Goal: Task Accomplishment & Management: Complete application form

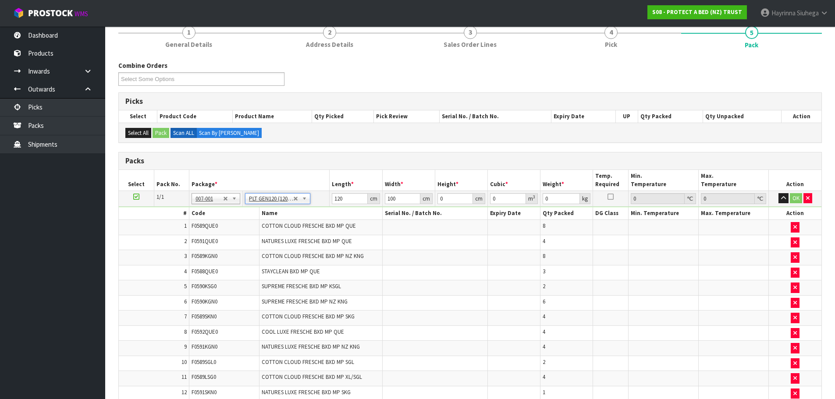
scroll to position [111, 0]
click at [335, 196] on input "120" at bounding box center [350, 199] width 36 height 11
type input "121"
type input "117"
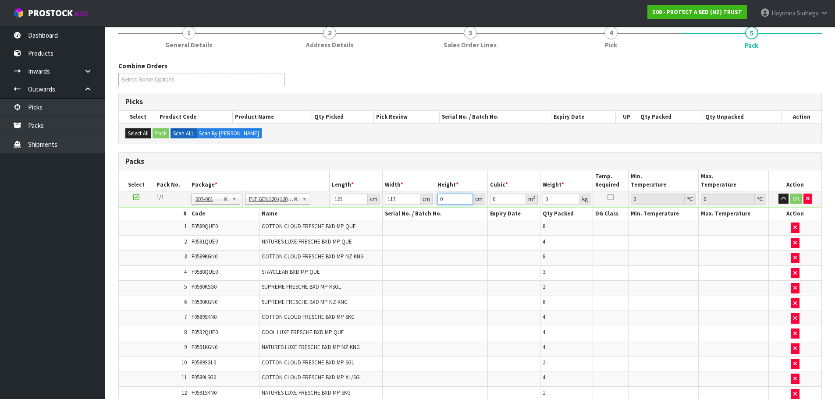
click at [439, 199] on input "0" at bounding box center [456, 199] width 36 height 11
type input "8"
type input "0.113256"
type input "85"
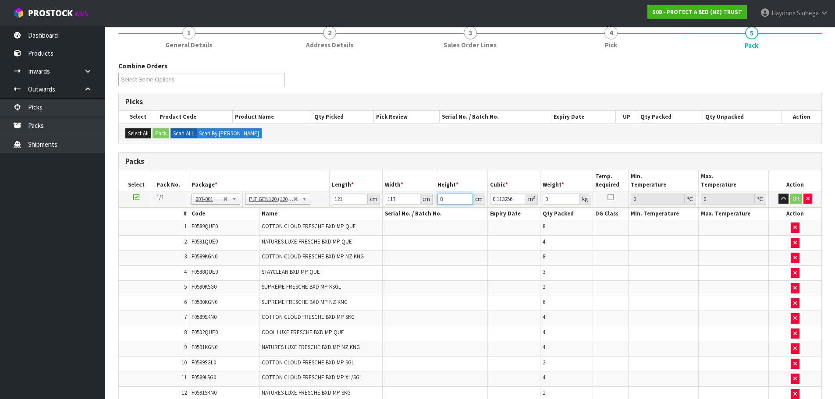
type input "1.203345"
type input "85"
type input "95"
click button "OK" at bounding box center [796, 199] width 12 height 11
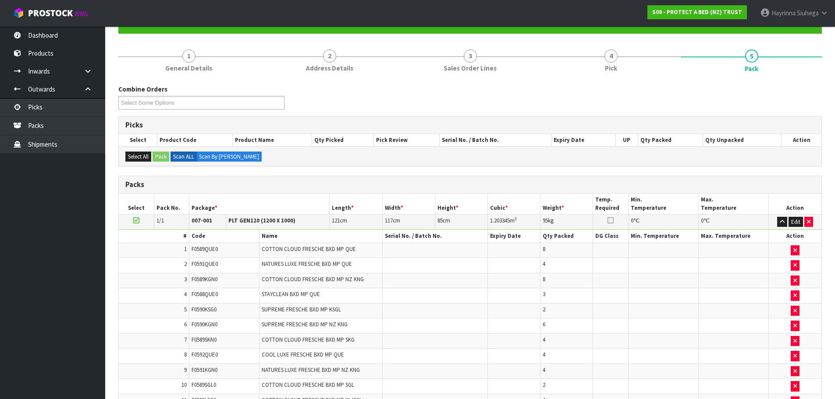
scroll to position [0, 0]
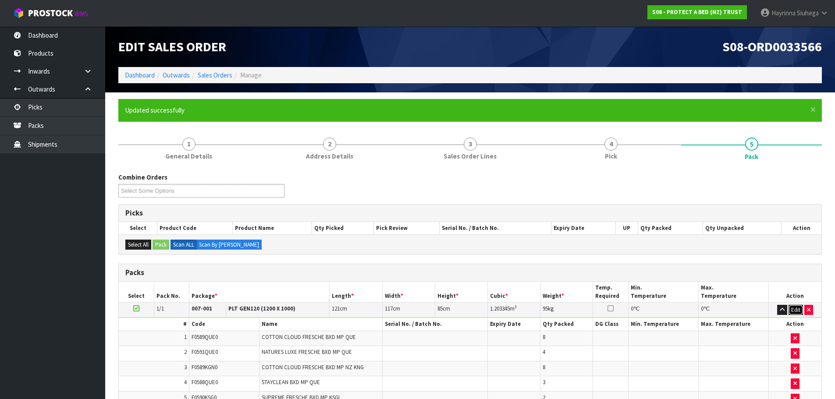
click at [795, 308] on button "Edit" at bounding box center [796, 310] width 14 height 11
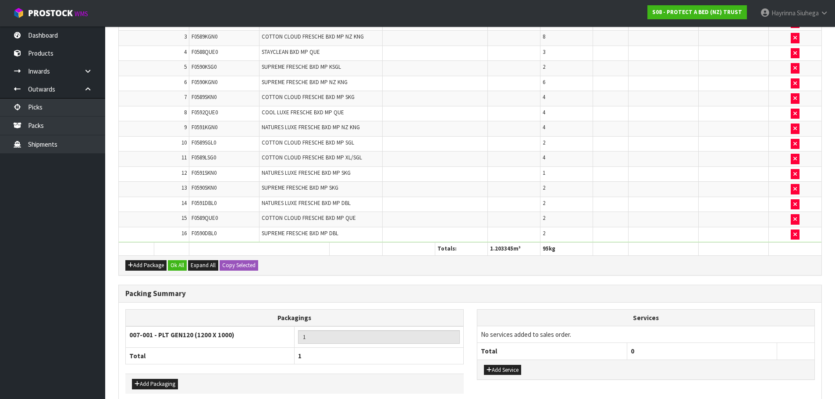
scroll to position [374, 0]
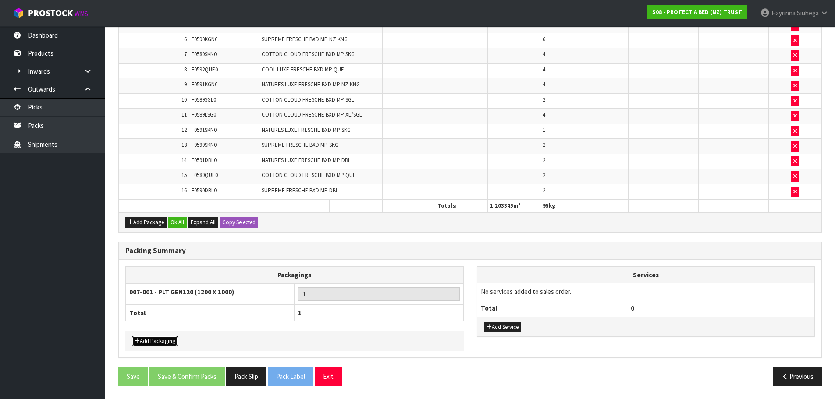
click at [153, 340] on button "Add Packaging" at bounding box center [155, 341] width 46 height 11
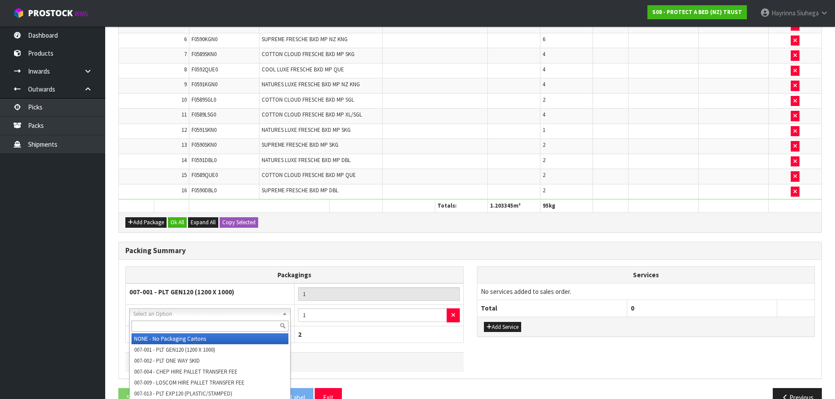
click at [175, 329] on input "text" at bounding box center [210, 326] width 157 height 11
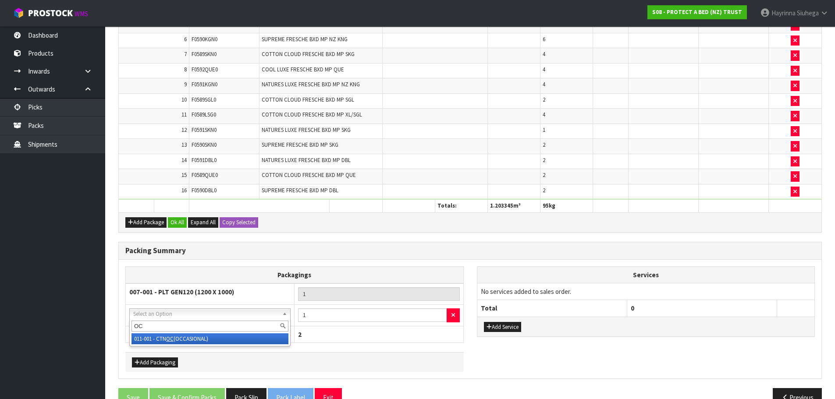
type input "OC"
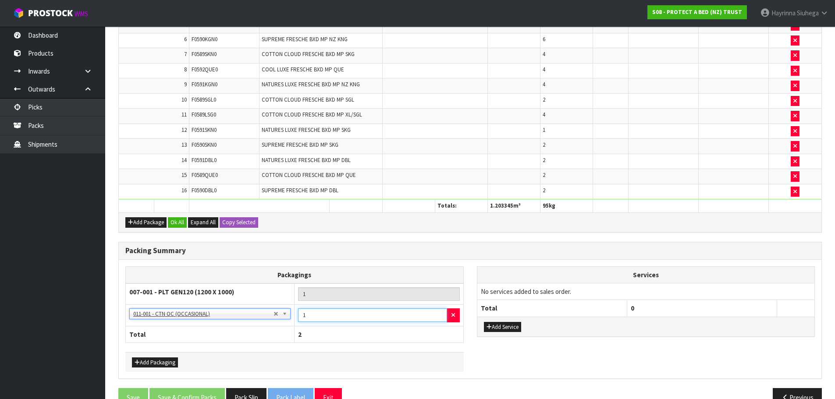
drag, startPoint x: 318, startPoint y: 315, endPoint x: 296, endPoint y: 313, distance: 21.6
click at [309, 314] on input "1" at bounding box center [372, 316] width 149 height 14
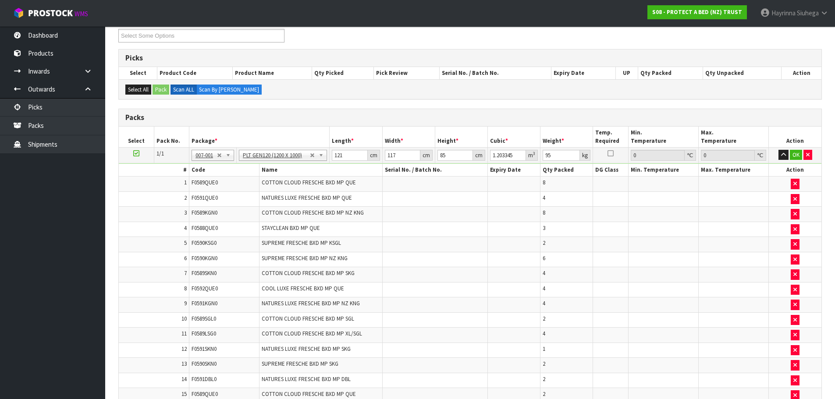
scroll to position [111, 0]
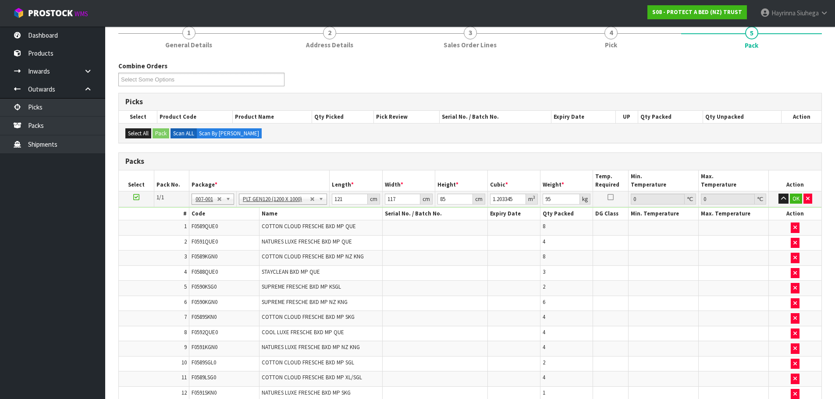
type input "4"
click at [543, 200] on input "95" at bounding box center [561, 199] width 37 height 11
type input "121"
click at [790, 202] on button "OK" at bounding box center [796, 199] width 12 height 11
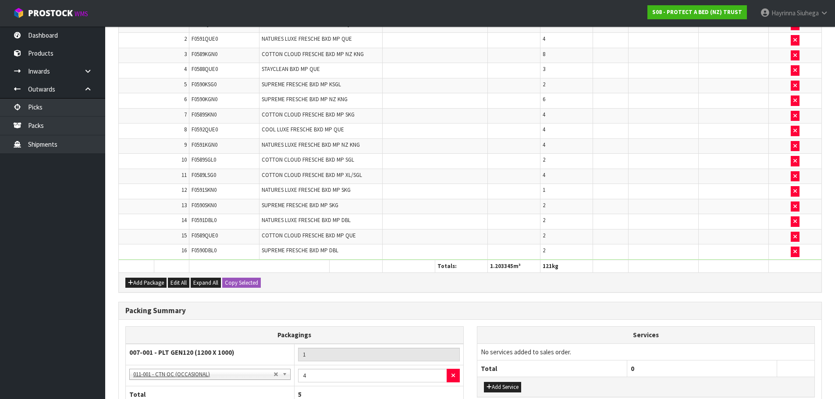
scroll to position [395, 0]
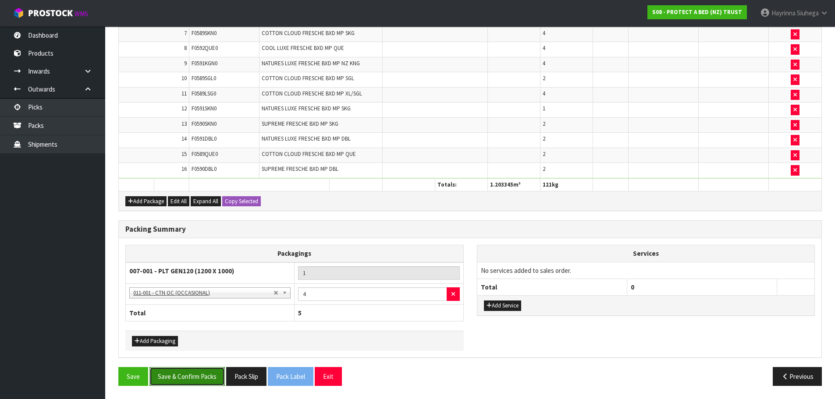
click at [181, 372] on button "Save & Confirm Packs" at bounding box center [187, 376] width 75 height 19
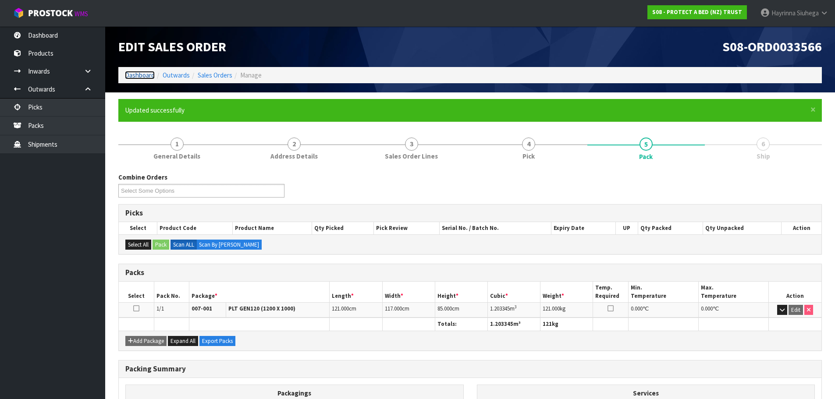
click at [137, 76] on link "Dashboard" at bounding box center [140, 75] width 30 height 8
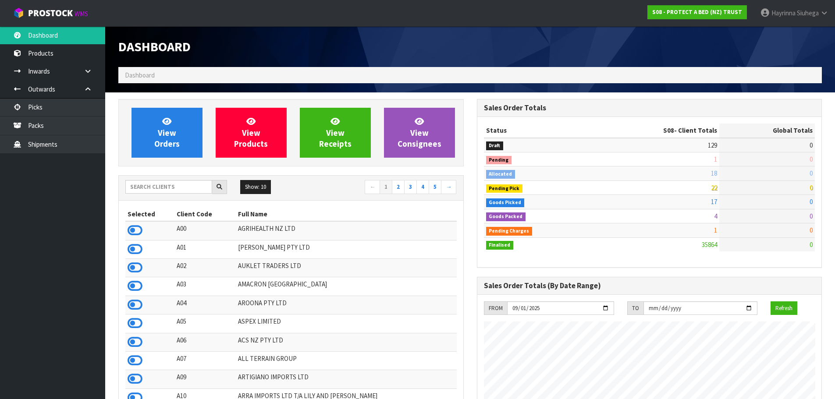
scroll to position [664, 358]
click at [161, 185] on input "text" at bounding box center [168, 187] width 87 height 14
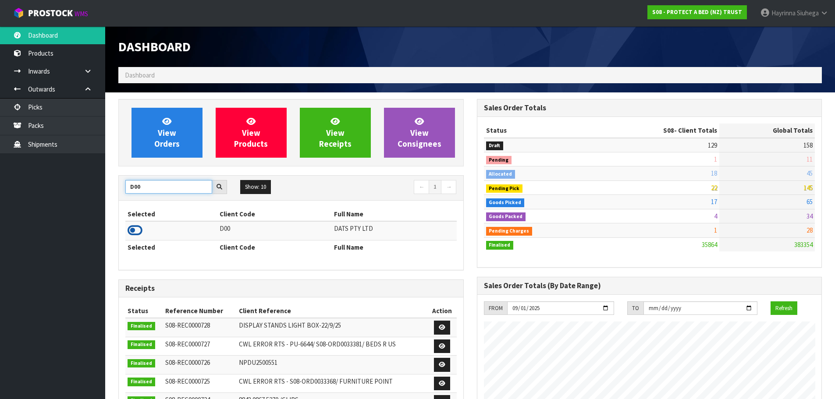
type input "D00"
click at [134, 230] on icon at bounding box center [135, 230] width 15 height 13
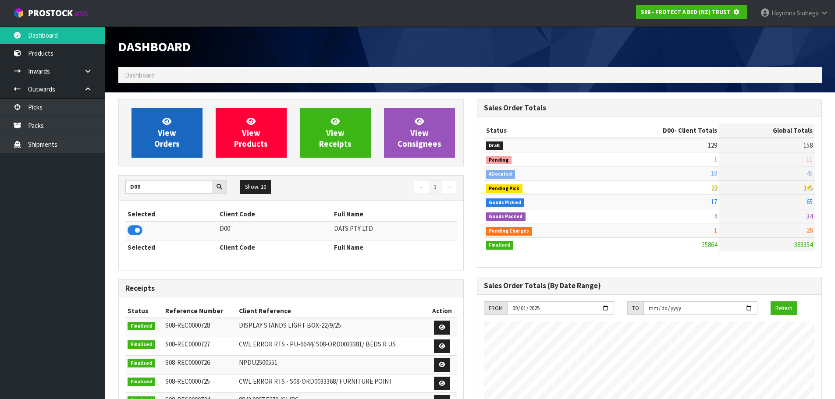
scroll to position [437887, 438075]
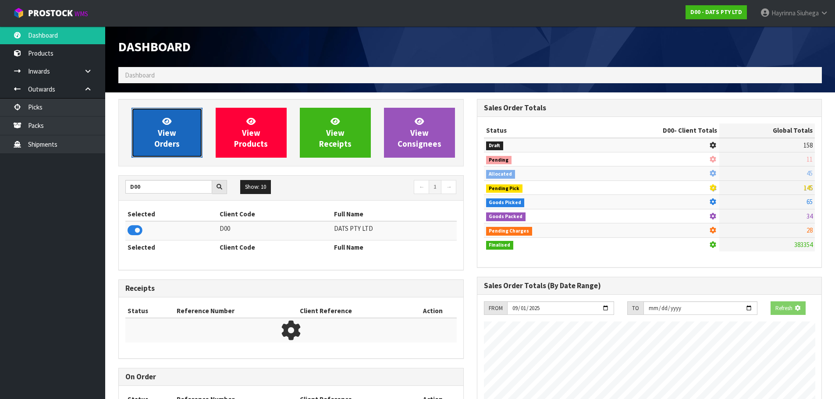
click at [177, 124] on link "View Orders" at bounding box center [167, 133] width 71 height 50
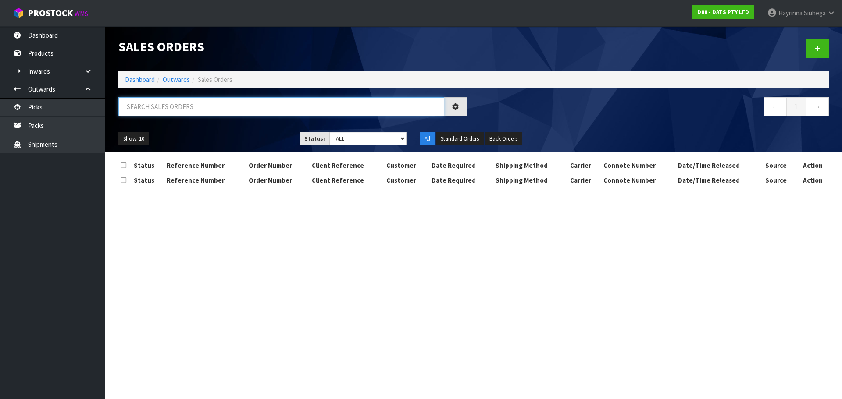
click at [201, 105] on input "text" at bounding box center [281, 106] width 326 height 19
type input "JOB-0414460"
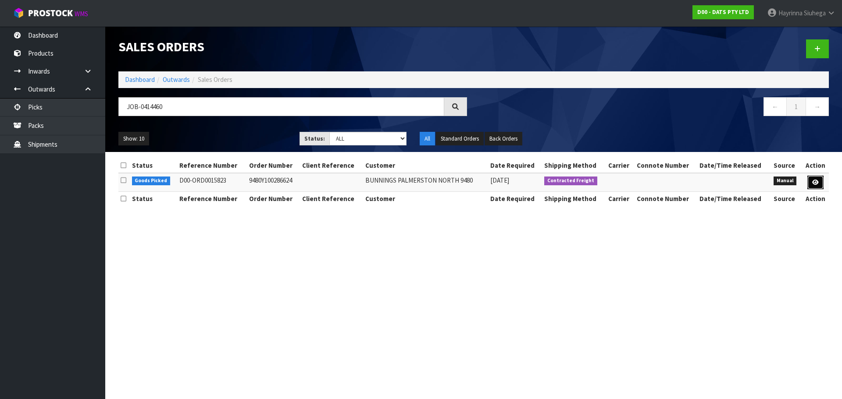
click at [813, 180] on icon at bounding box center [815, 183] width 7 height 6
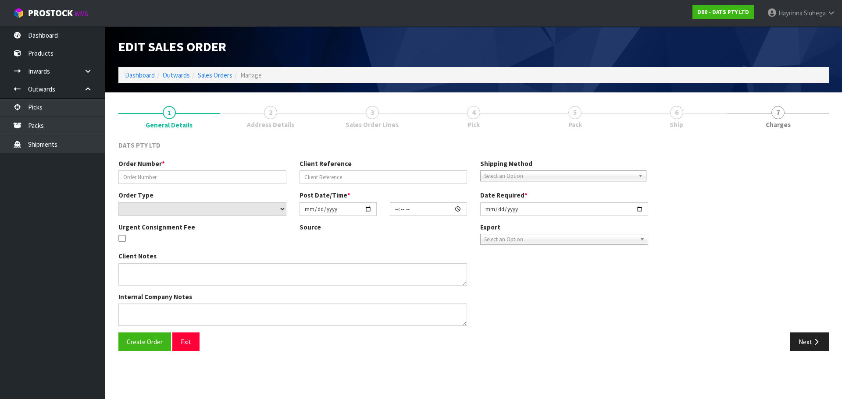
type input "9480Y100286624"
select select "number:0"
type input "2025-09-25"
type input "10:15:00.000"
type input "2025-09-25"
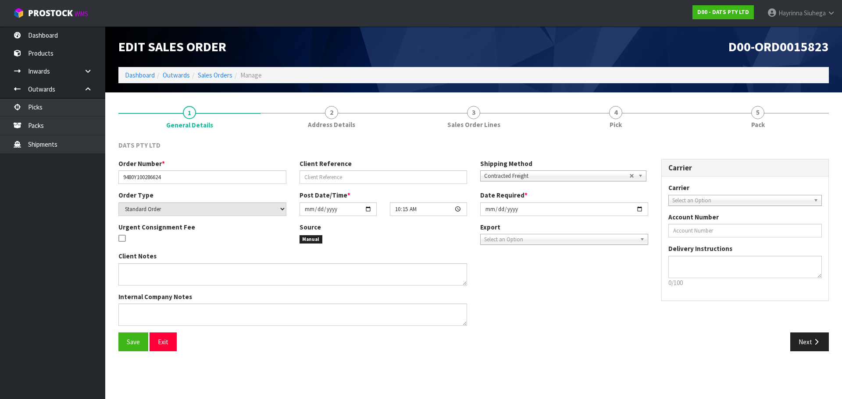
click at [654, 116] on link "4 Pick" at bounding box center [616, 116] width 142 height 35
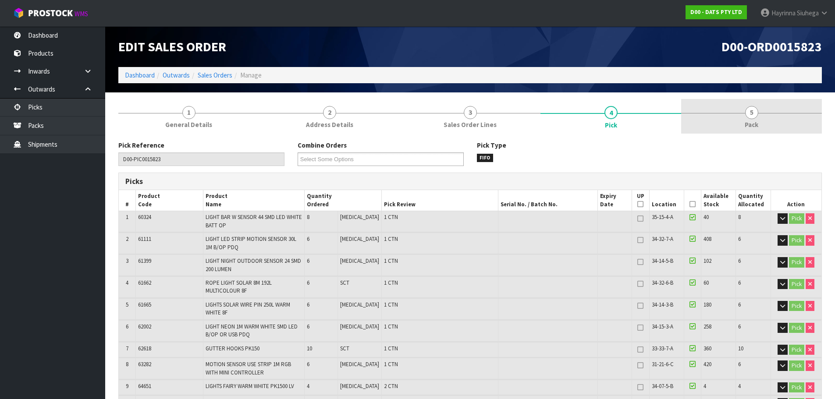
click at [709, 112] on link "5 Pack" at bounding box center [751, 116] width 141 height 35
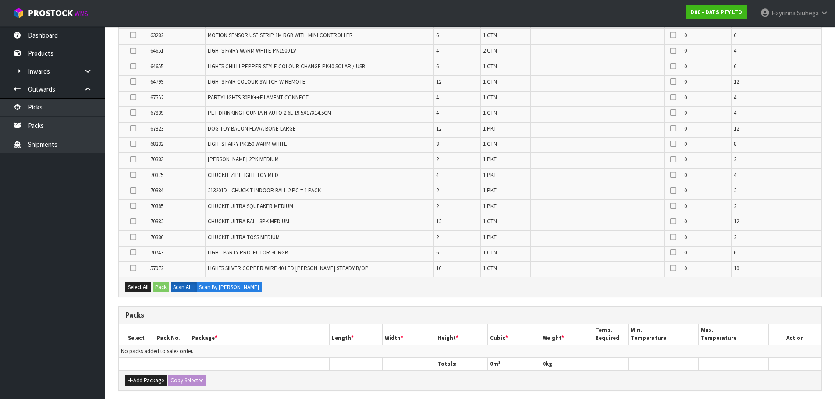
scroll to position [351, 0]
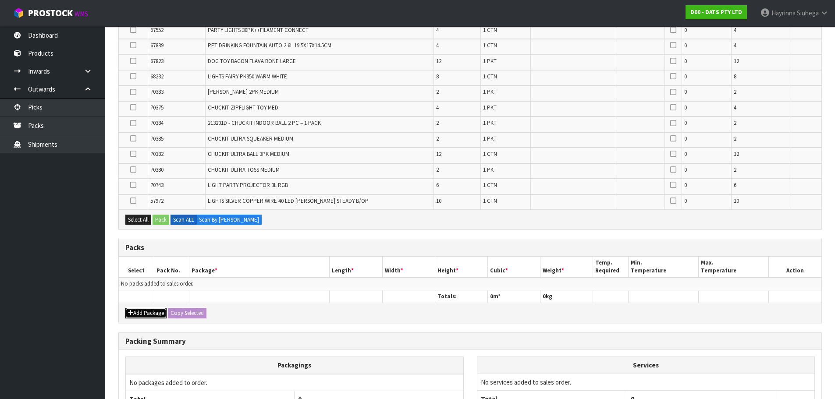
click at [140, 312] on button "Add Package" at bounding box center [145, 313] width 41 height 11
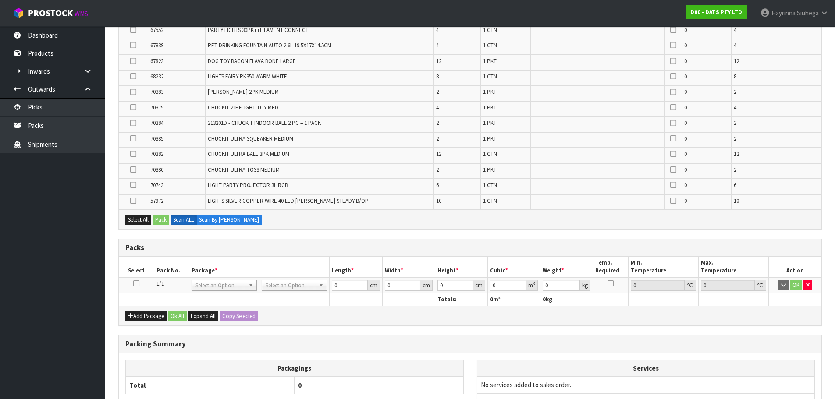
click at [136, 284] on icon at bounding box center [136, 284] width 6 height 0
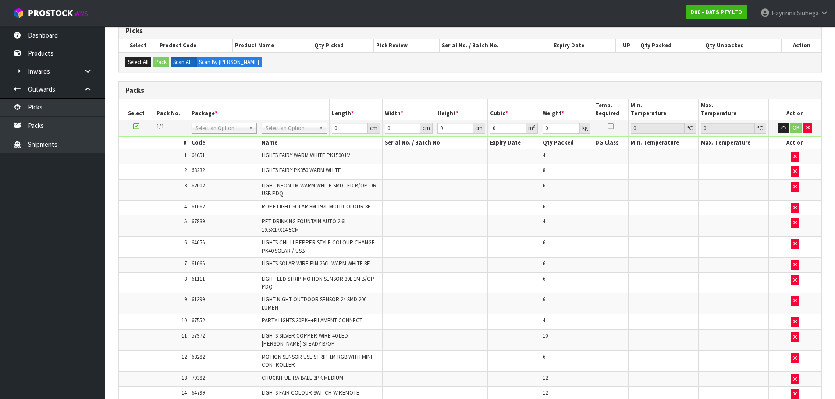
scroll to position [150, 0]
type input "120"
type input "100"
type input "71.306"
click at [335, 131] on input "120" at bounding box center [350, 128] width 36 height 11
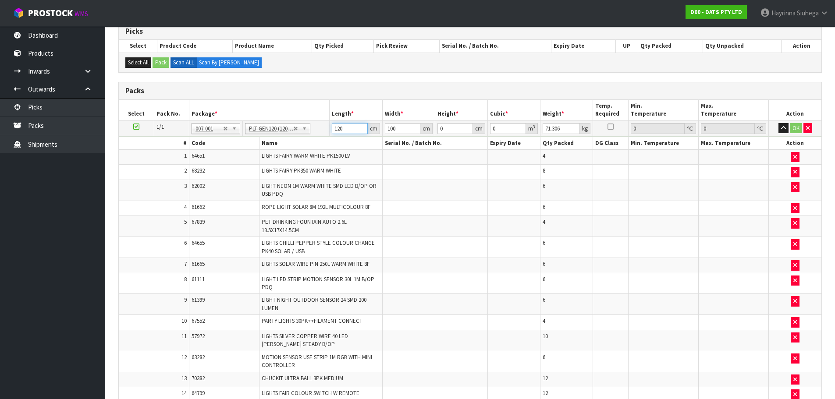
click at [335, 131] on input "120" at bounding box center [350, 128] width 36 height 11
type input "112"
type input "110"
type input "7"
type input "0.08624"
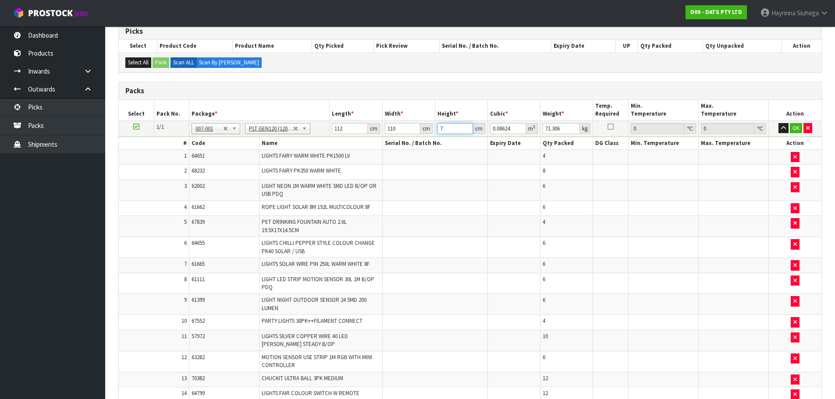
type input "70"
type input "0.8624"
type input "70"
type input "75"
click button "OK" at bounding box center [796, 128] width 12 height 11
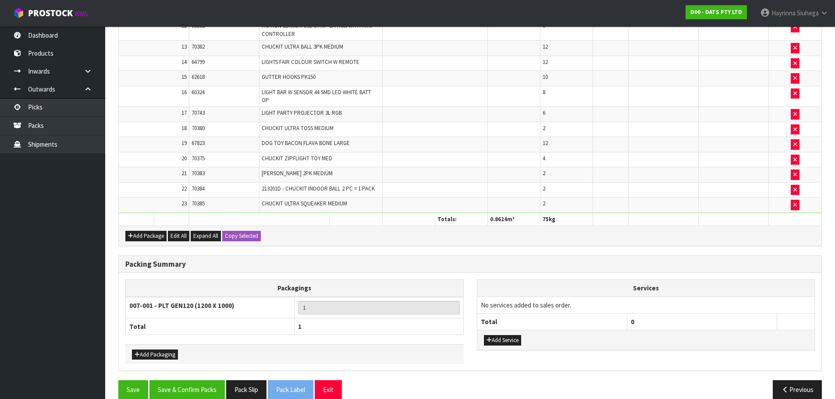
scroll to position [495, 0]
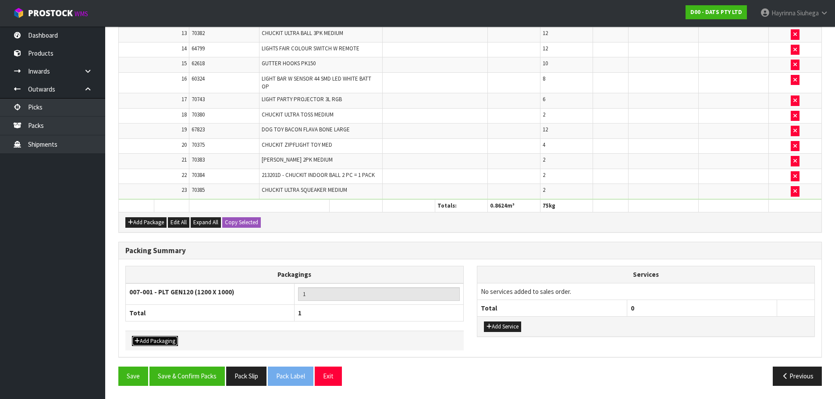
click at [165, 339] on button "Add Packaging" at bounding box center [155, 341] width 46 height 11
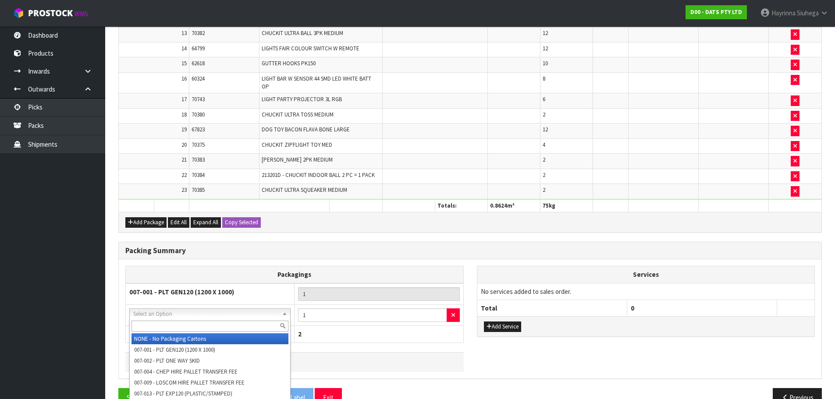
click at [195, 322] on input "text" at bounding box center [210, 326] width 157 height 11
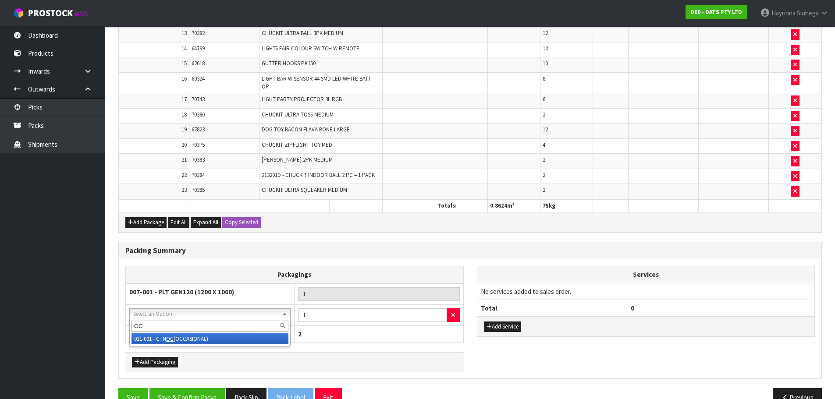
type input "OC"
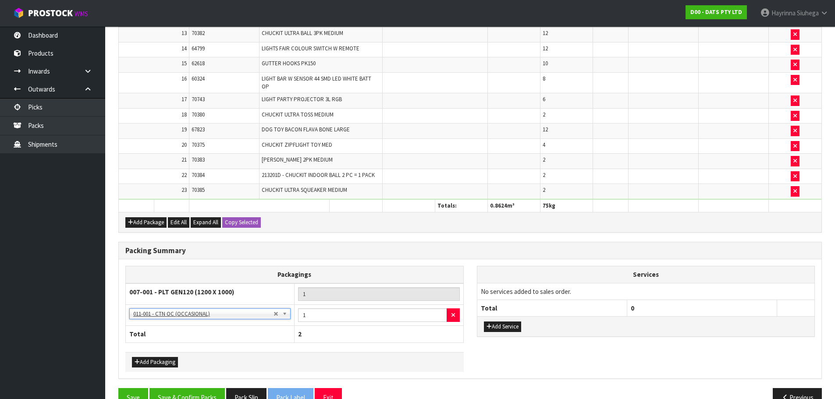
drag, startPoint x: 350, startPoint y: 323, endPoint x: 313, endPoint y: 320, distance: 37.8
click at [309, 323] on td "1" at bounding box center [379, 315] width 169 height 21
drag, startPoint x: 319, startPoint y: 315, endPoint x: 250, endPoint y: 324, distance: 69.8
click at [250, 324] on tr "NONE - No Packaging Cartons 007-001 - PLT GEN120 (1200 X 1000) 007-002 - PLT ON…" at bounding box center [295, 315] width 338 height 21
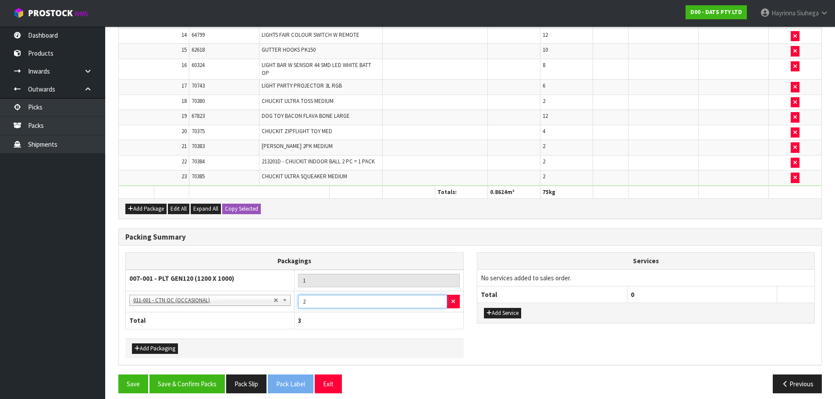
scroll to position [516, 0]
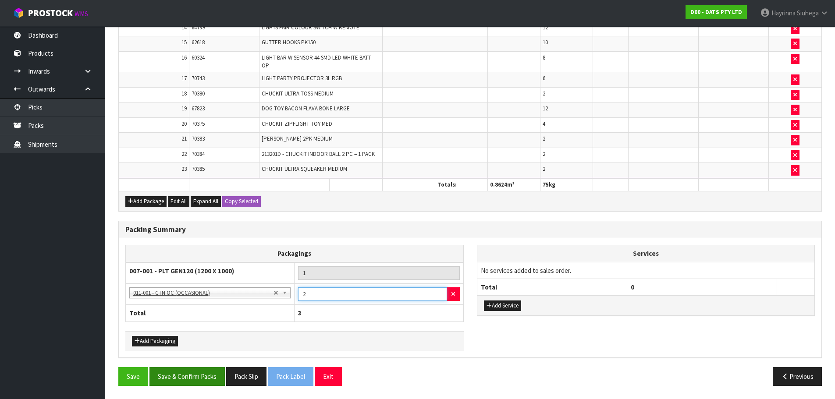
type input "2"
click at [207, 371] on button "Save & Confirm Packs" at bounding box center [187, 376] width 75 height 19
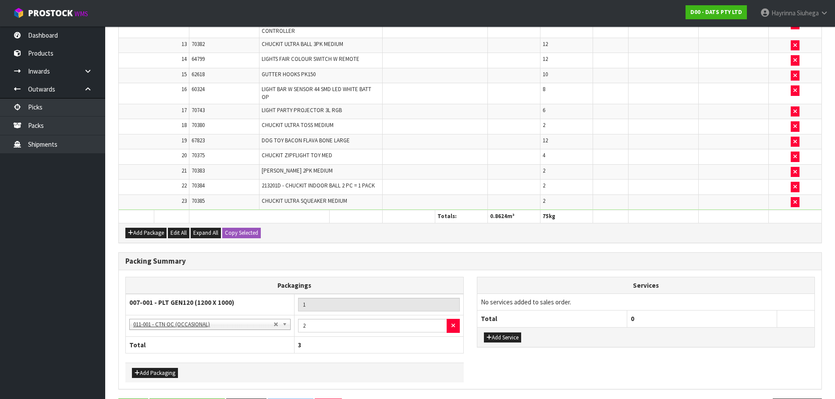
scroll to position [0, 0]
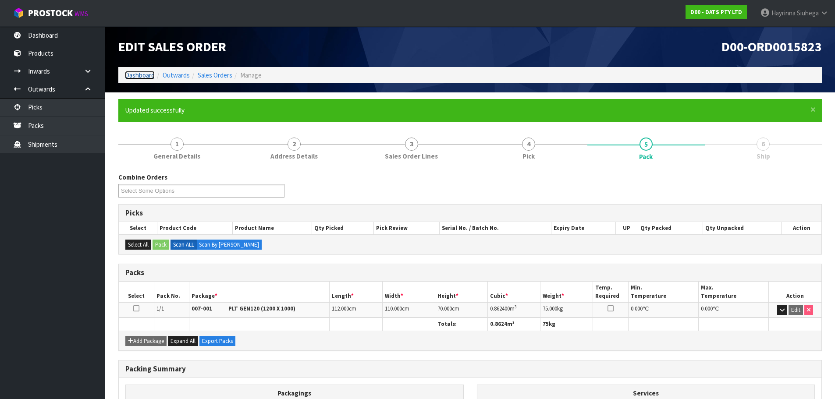
click at [142, 76] on link "Dashboard" at bounding box center [140, 75] width 30 height 8
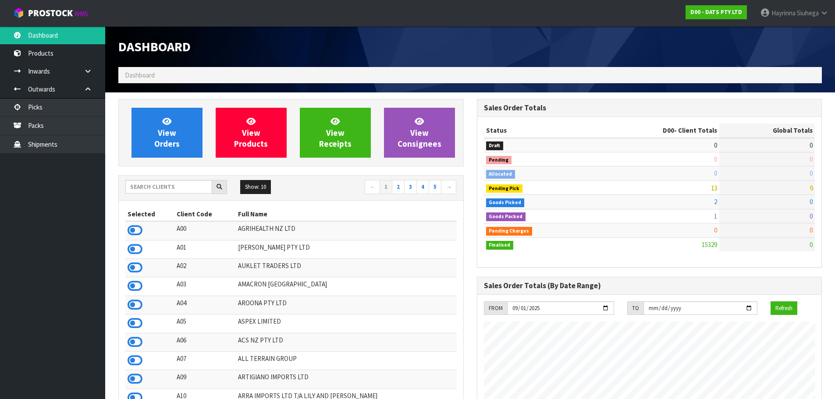
scroll to position [664, 358]
click at [177, 189] on input "text" at bounding box center [168, 187] width 87 height 14
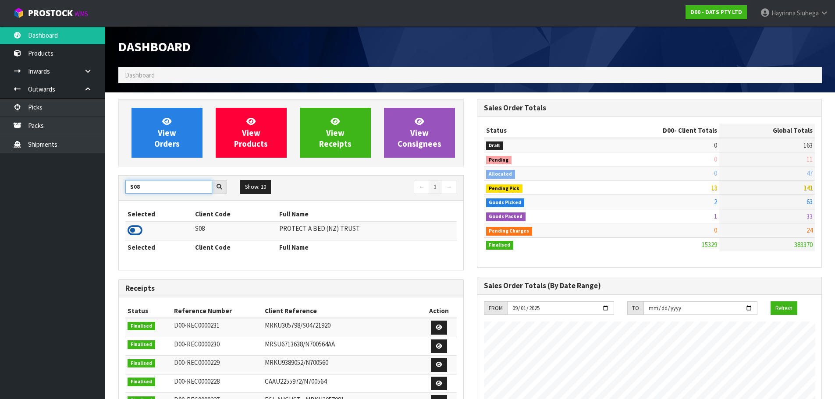
type input "S08"
click at [132, 227] on icon at bounding box center [135, 230] width 15 height 13
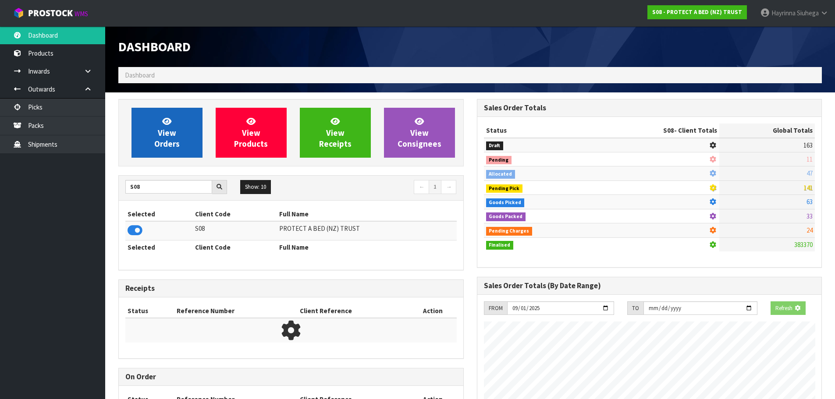
scroll to position [437887, 438075]
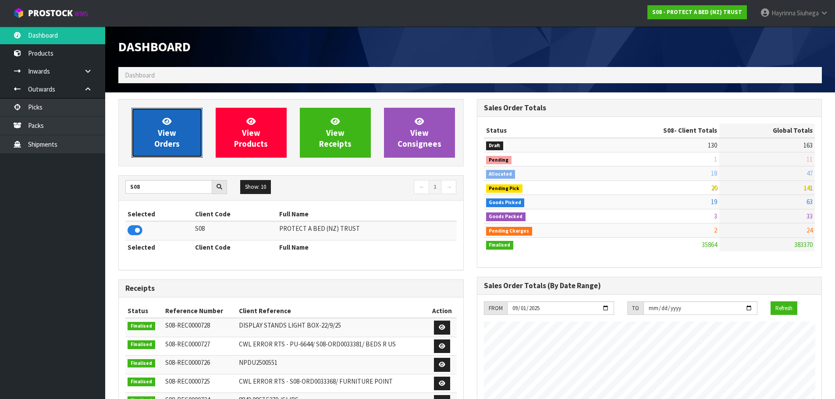
click at [157, 144] on span "View Orders" at bounding box center [166, 132] width 25 height 33
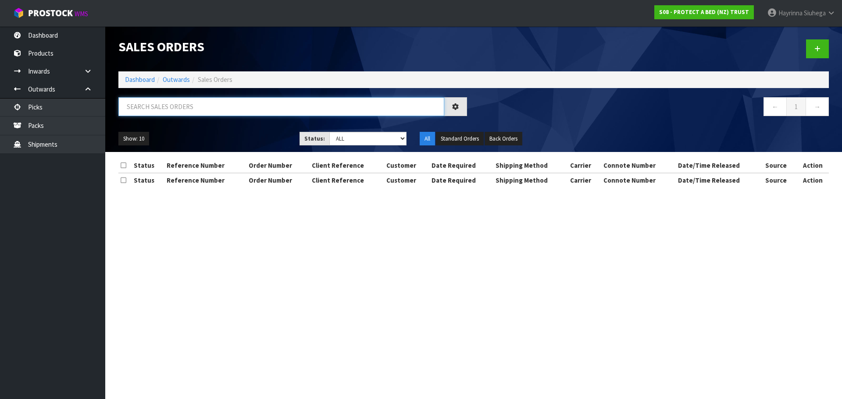
click at [192, 114] on input "text" at bounding box center [281, 106] width 326 height 19
type input "JOB-0414641"
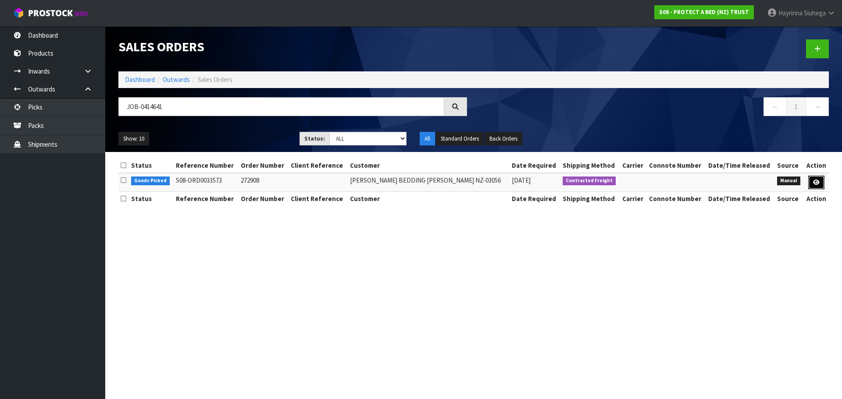
click at [811, 183] on link at bounding box center [816, 183] width 16 height 14
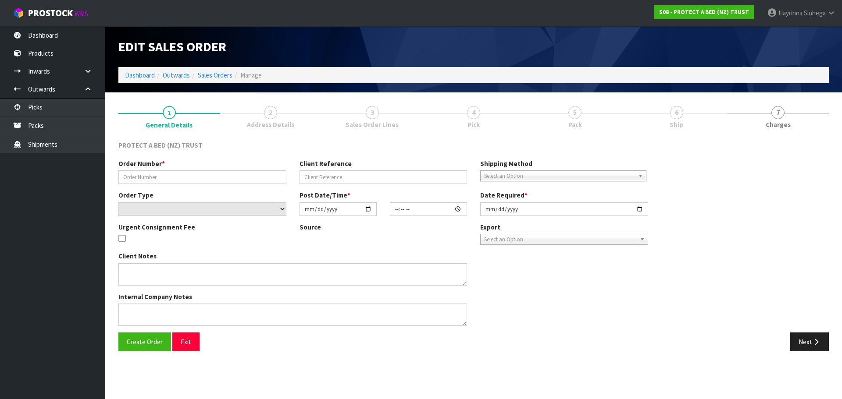
type input "272908"
select select "number:0"
type input "[DATE]"
type input "10:50:00.000"
type input "[DATE]"
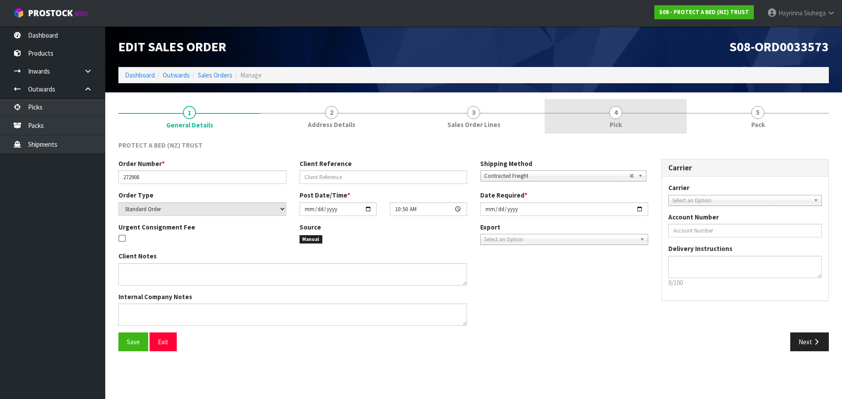
click at [662, 122] on link "4 Pick" at bounding box center [616, 116] width 142 height 35
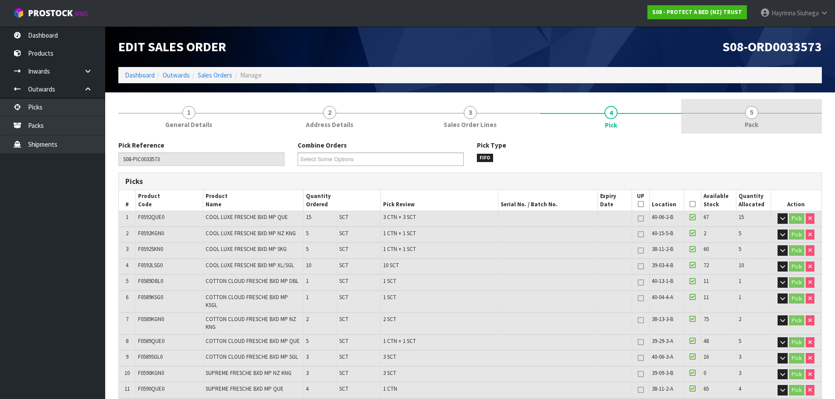
click at [698, 120] on link "5 Pack" at bounding box center [751, 116] width 141 height 35
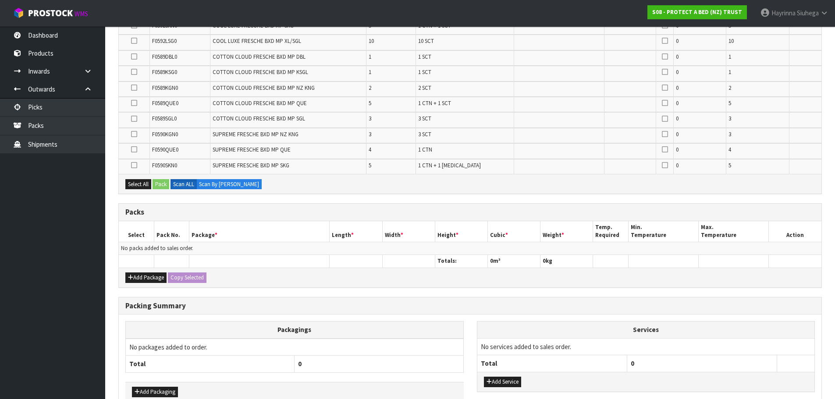
scroll to position [219, 0]
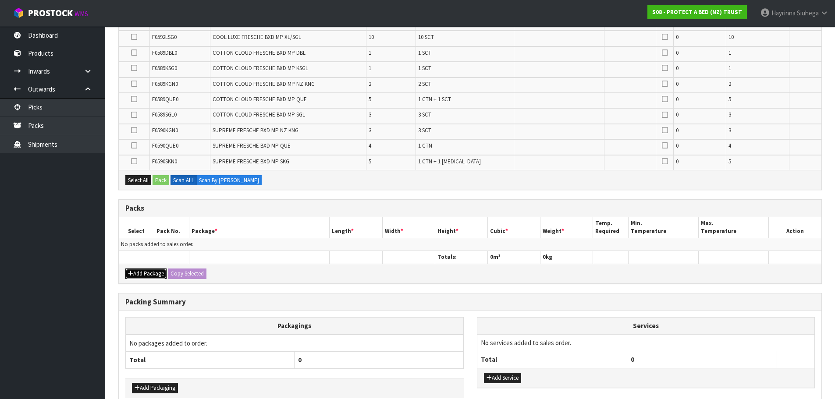
click at [145, 274] on button "Add Package" at bounding box center [145, 274] width 41 height 11
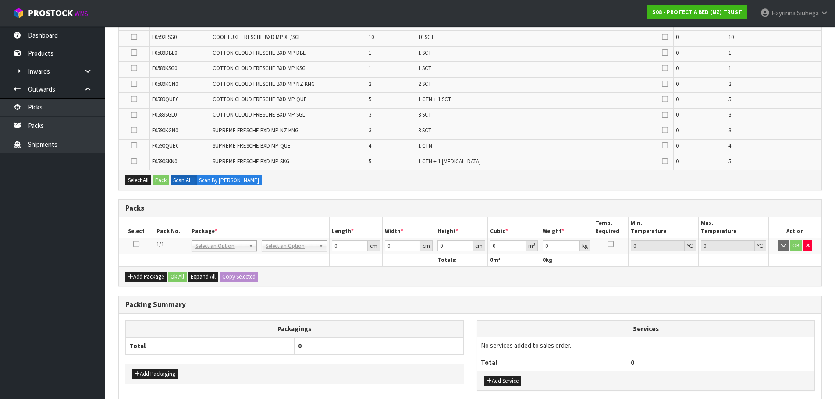
click at [137, 244] on icon at bounding box center [136, 244] width 6 height 0
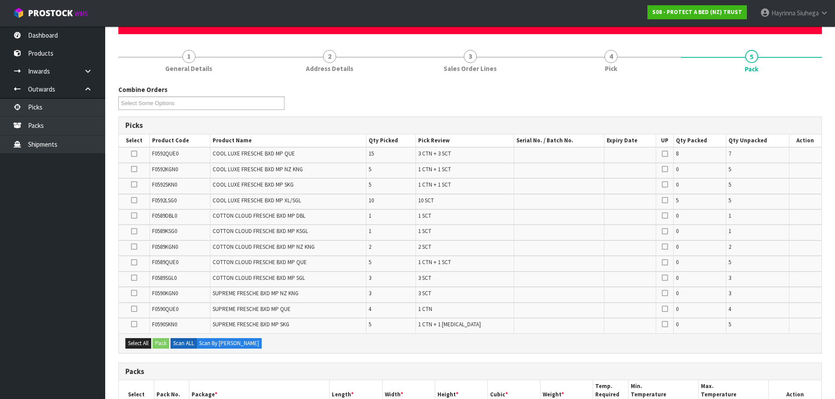
scroll to position [0, 0]
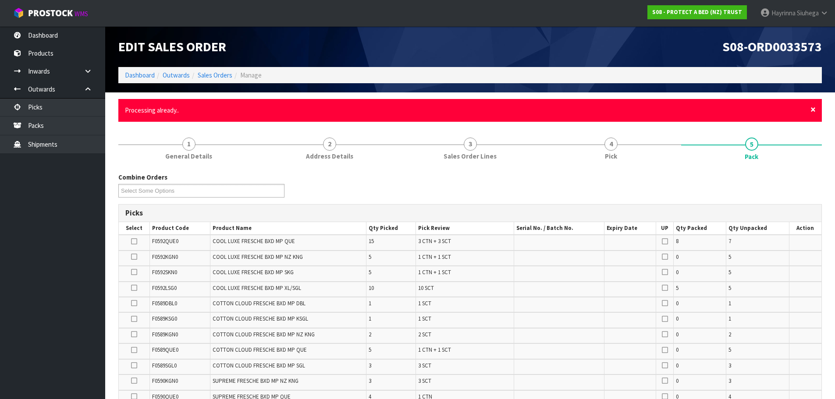
click at [812, 112] on span "×" at bounding box center [813, 109] width 5 height 12
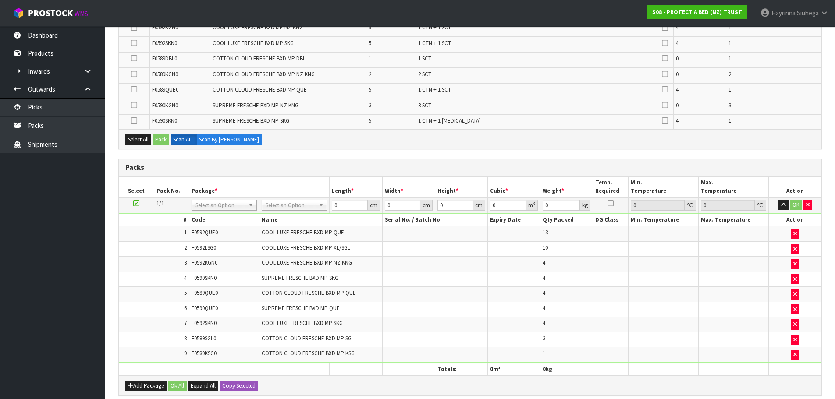
scroll to position [106, 0]
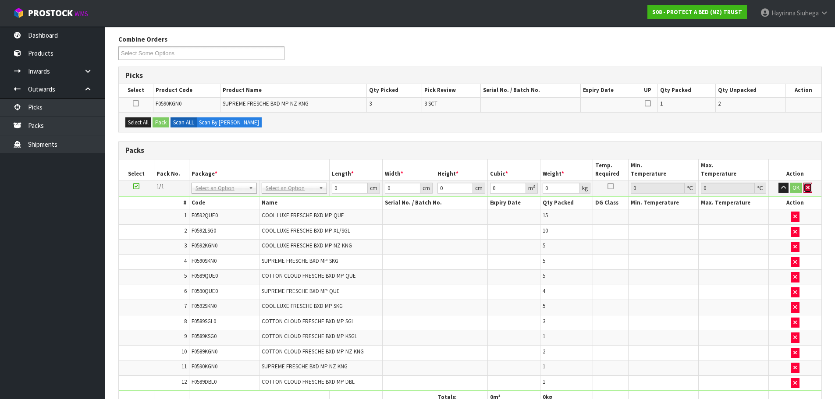
click at [811, 188] on button "button" at bounding box center [808, 188] width 9 height 11
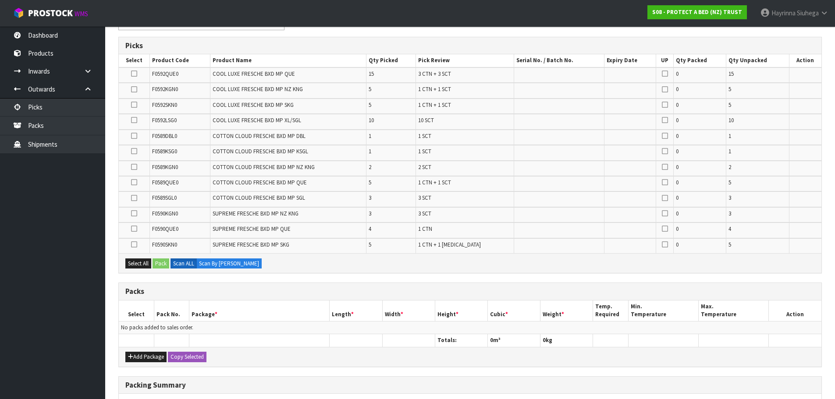
scroll to position [194, 0]
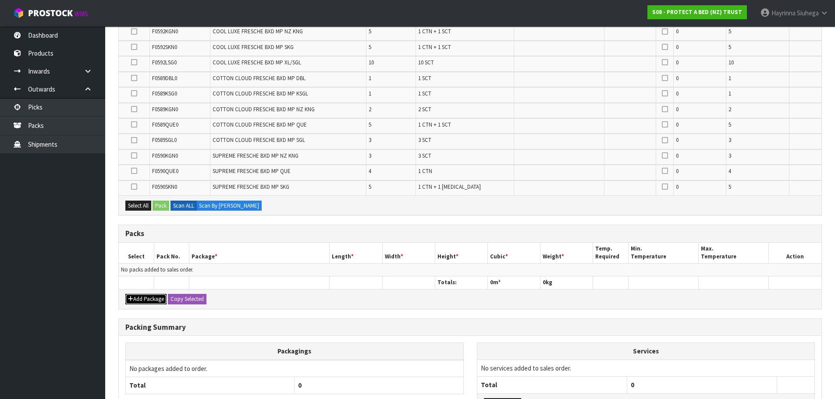
click at [146, 299] on button "Add Package" at bounding box center [145, 299] width 41 height 11
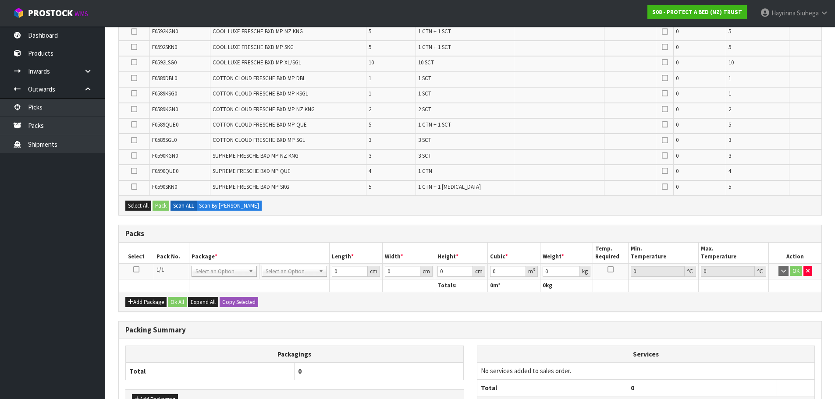
click at [134, 270] on icon at bounding box center [136, 270] width 6 height 0
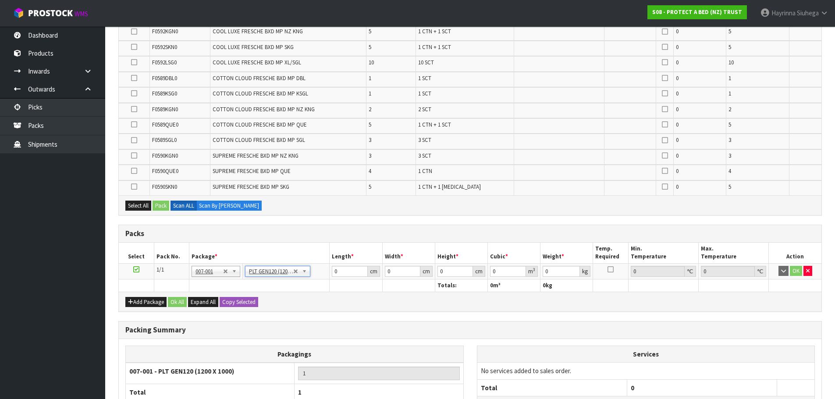
type input "120"
type input "100"
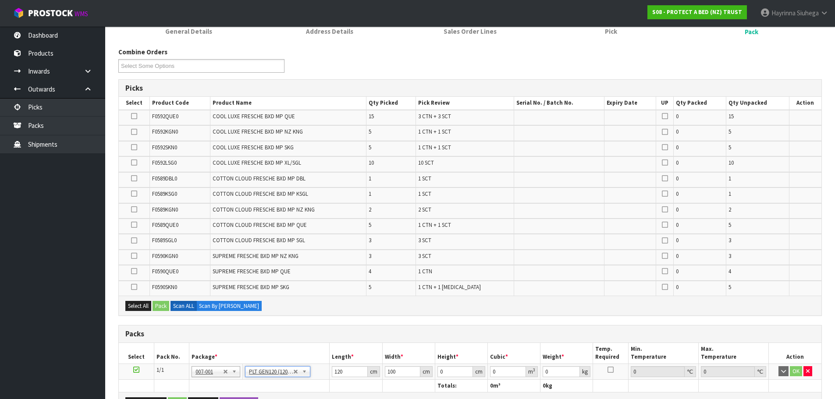
scroll to position [106, 0]
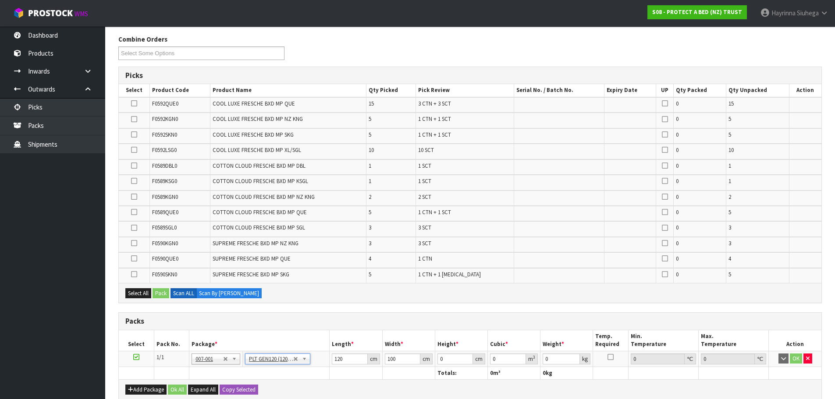
click at [366, 270] on td "SUPREME FRESCHE BXD MP SKG" at bounding box center [288, 275] width 156 height 15
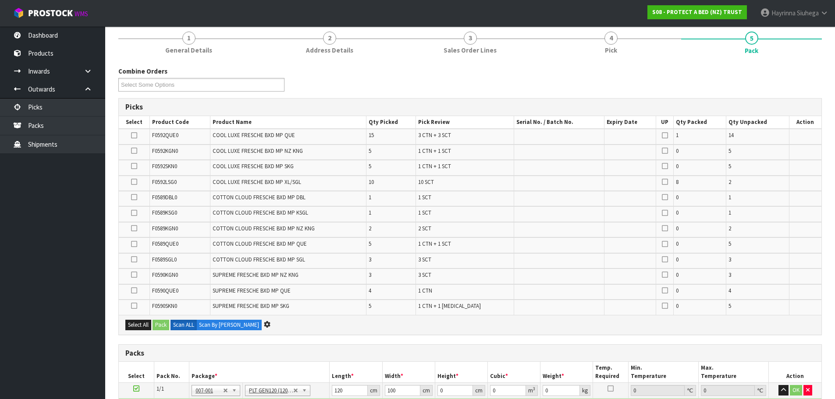
scroll to position [0, 0]
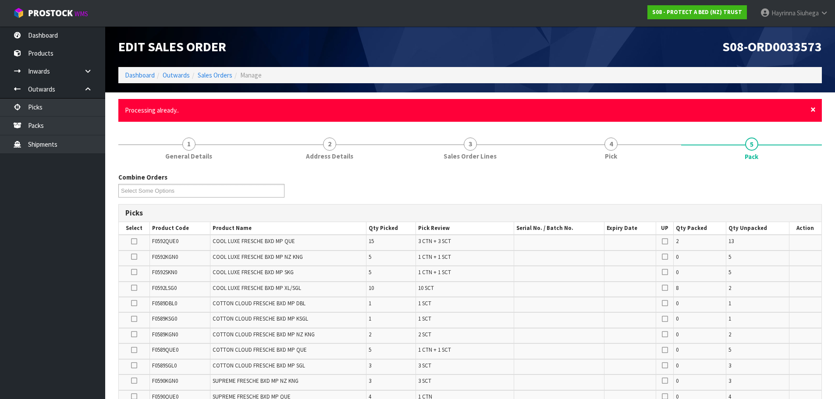
click at [814, 110] on span "×" at bounding box center [813, 109] width 5 height 12
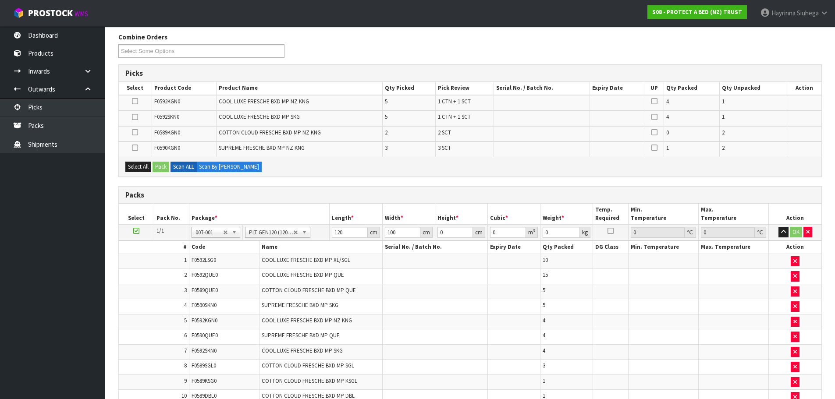
scroll to position [95, 0]
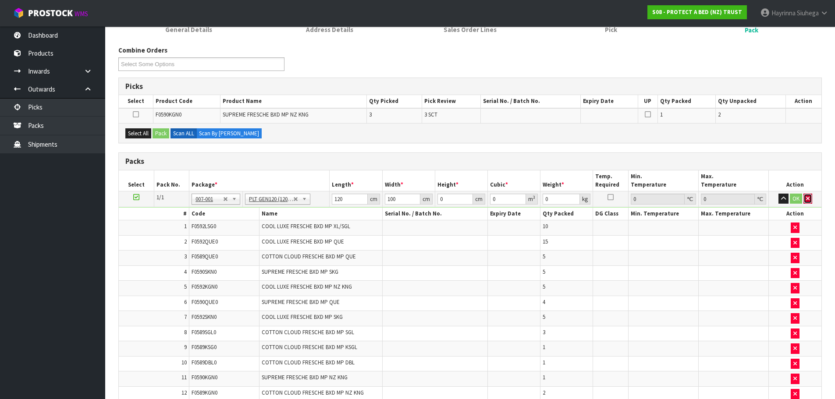
click at [811, 196] on button "button" at bounding box center [808, 199] width 9 height 11
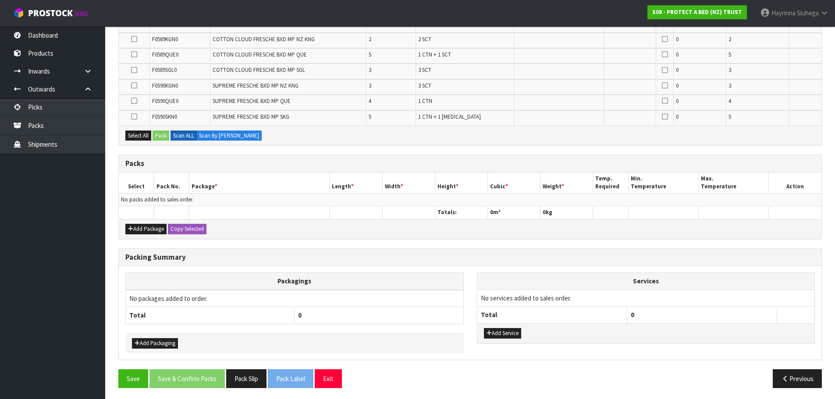
scroll to position [266, 0]
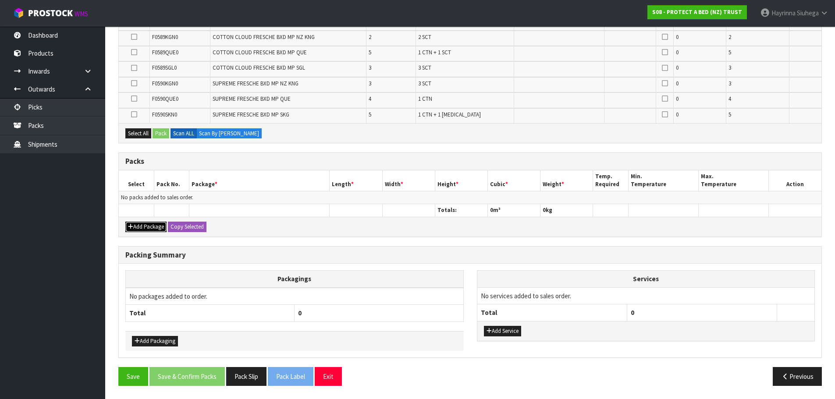
click at [153, 224] on button "Add Package" at bounding box center [145, 227] width 41 height 11
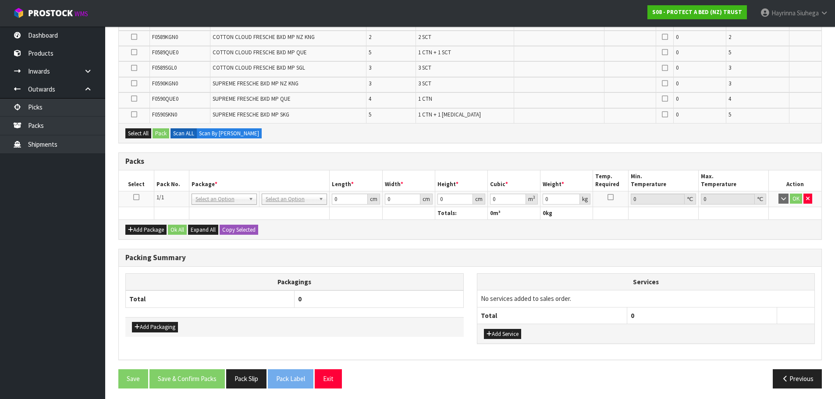
click at [139, 198] on icon at bounding box center [136, 197] width 6 height 0
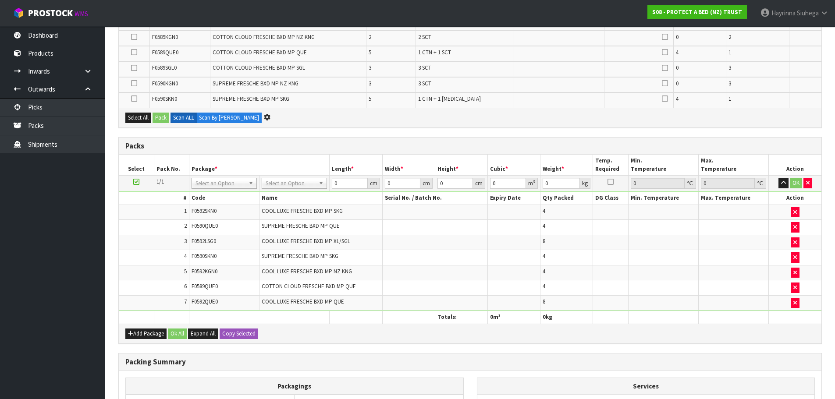
scroll to position [0, 0]
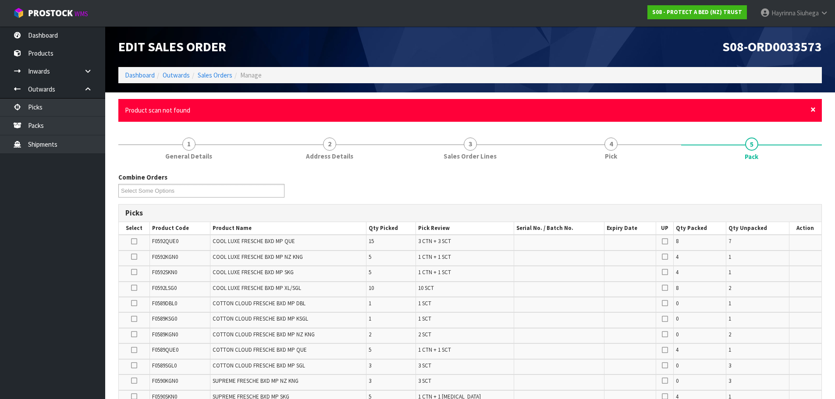
click at [815, 110] on span "×" at bounding box center [813, 109] width 5 height 12
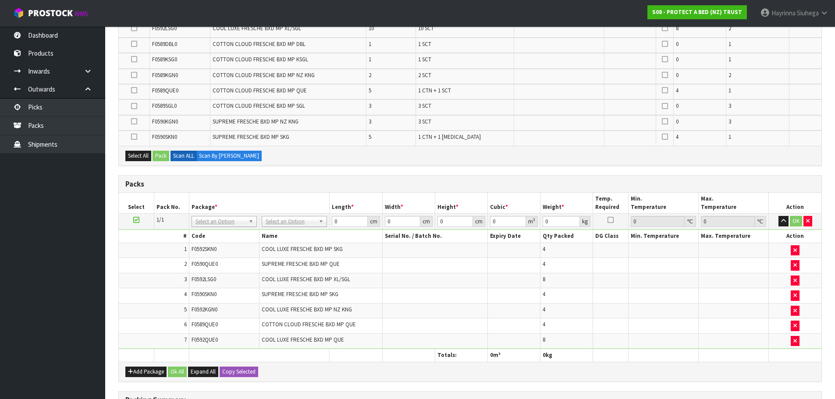
scroll to position [351, 0]
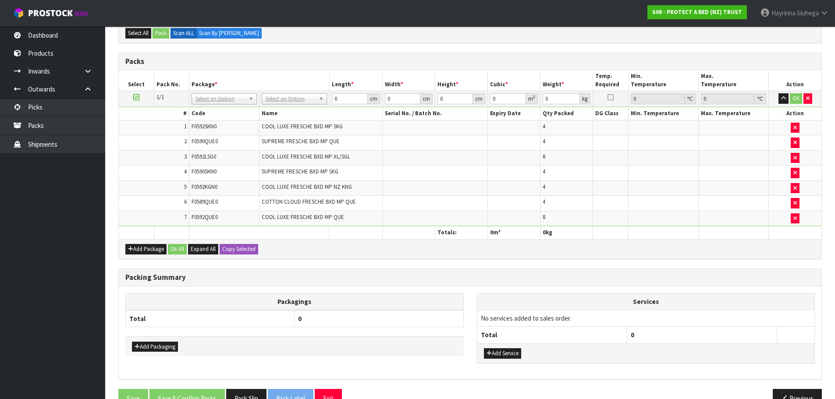
click at [587, 172] on td "4" at bounding box center [567, 173] width 53 height 15
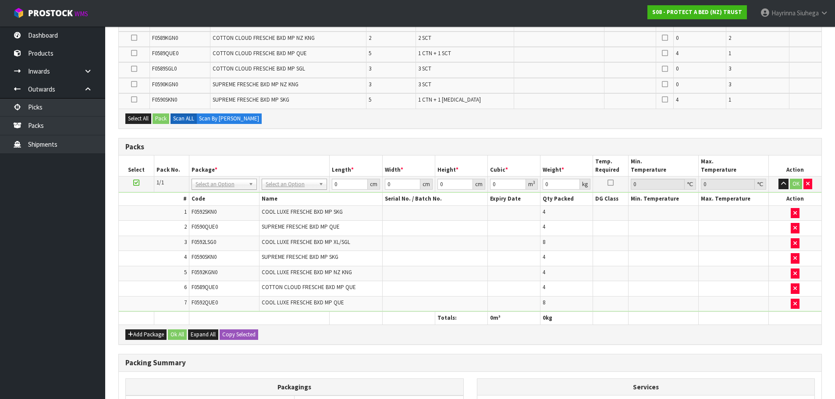
scroll to position [263, 0]
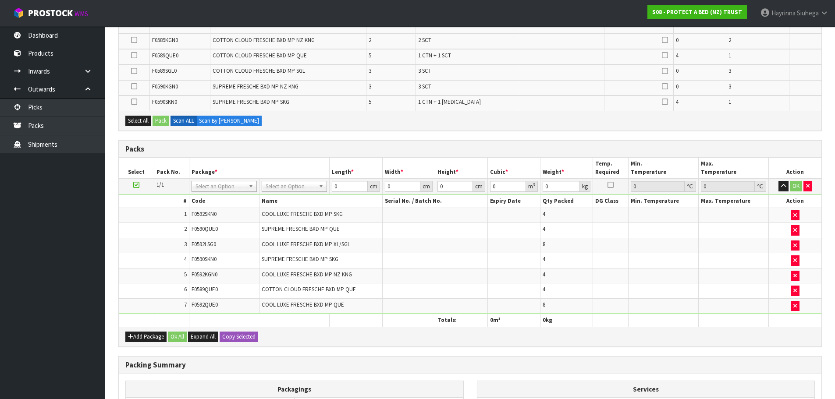
click at [620, 272] on td at bounding box center [610, 275] width 35 height 15
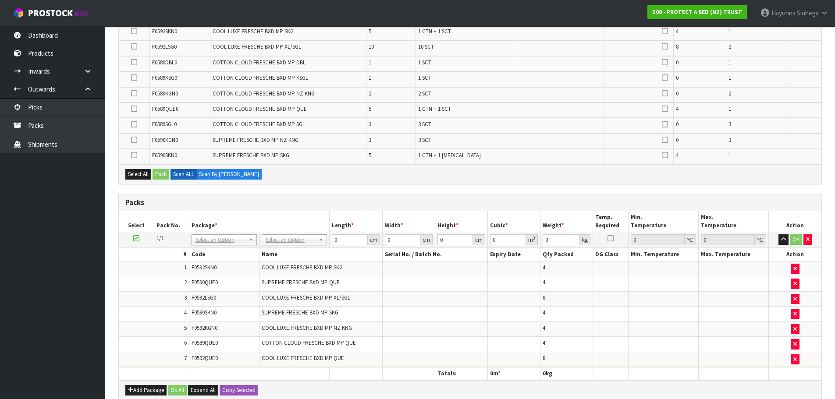
scroll to position [132, 0]
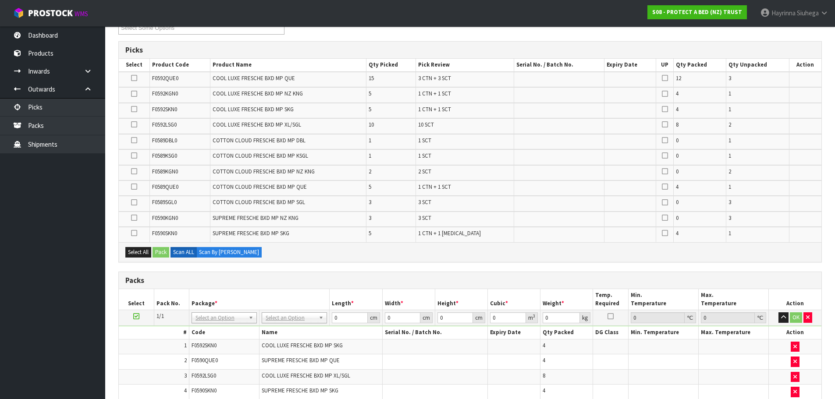
click at [545, 216] on td at bounding box center [559, 219] width 90 height 15
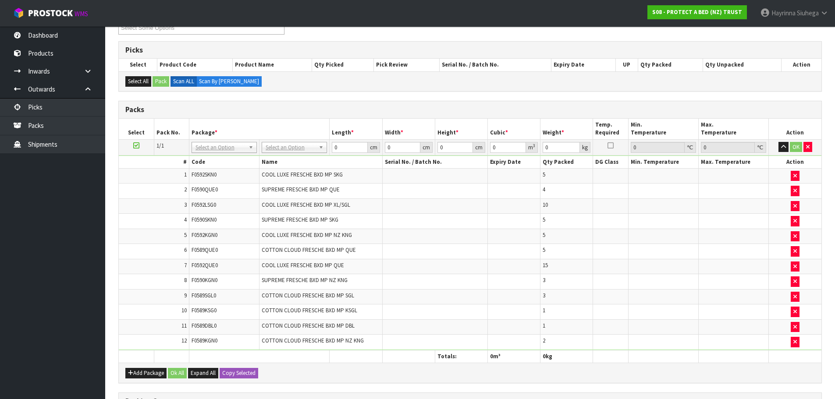
scroll to position [278, 0]
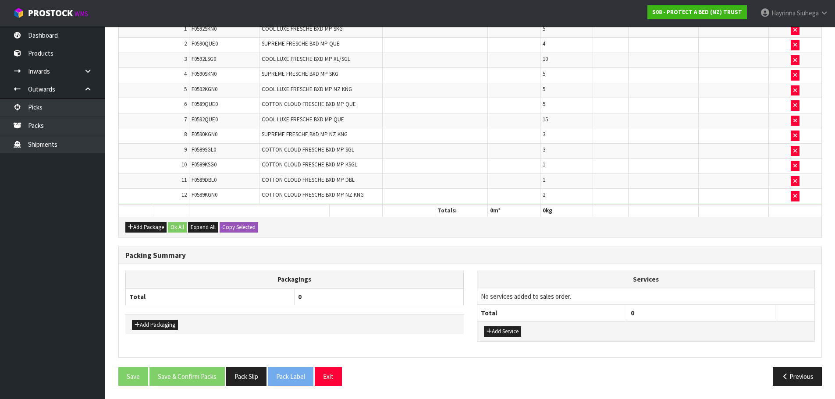
click at [166, 333] on div "Add Packaging" at bounding box center [294, 325] width 338 height 20
click at [169, 328] on button "Add Packaging" at bounding box center [155, 325] width 46 height 11
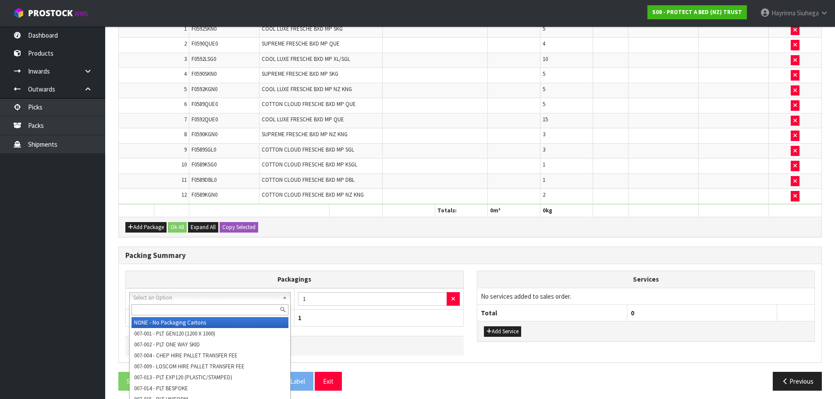
click at [194, 313] on input "text" at bounding box center [210, 310] width 157 height 11
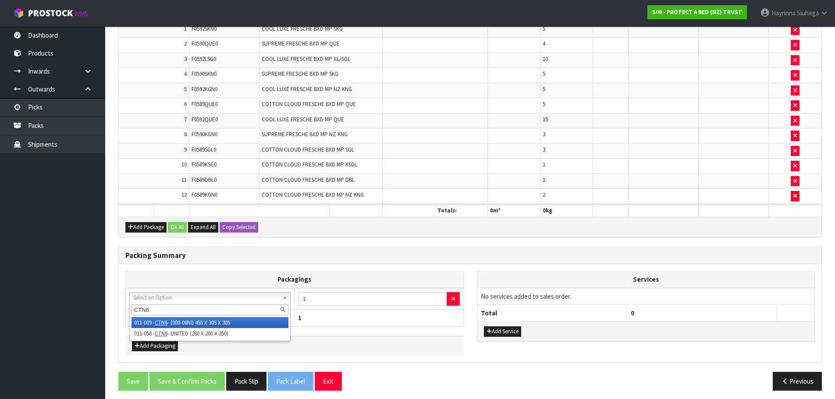
type input "CTN6"
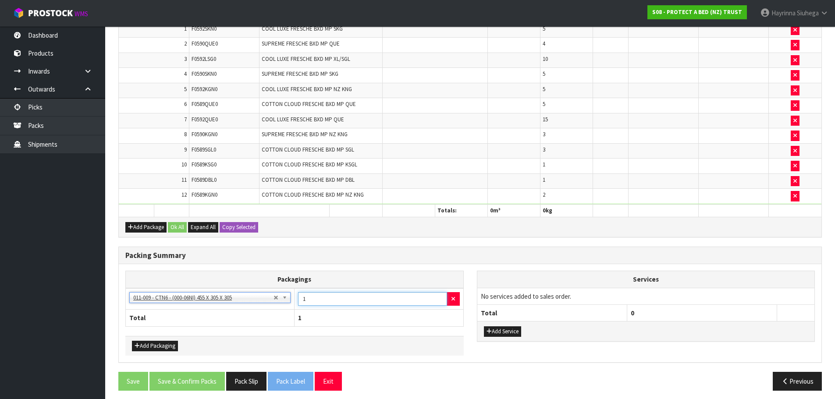
drag, startPoint x: 332, startPoint y: 300, endPoint x: 286, endPoint y: 299, distance: 45.6
click at [286, 299] on tr "NONE - No Packaging Cartons 007-001 - PLT GEN120 (1200 X 1000) 007-002 - PLT ON…" at bounding box center [295, 298] width 338 height 21
type input "3"
click at [156, 342] on button "Add Packaging" at bounding box center [155, 346] width 46 height 11
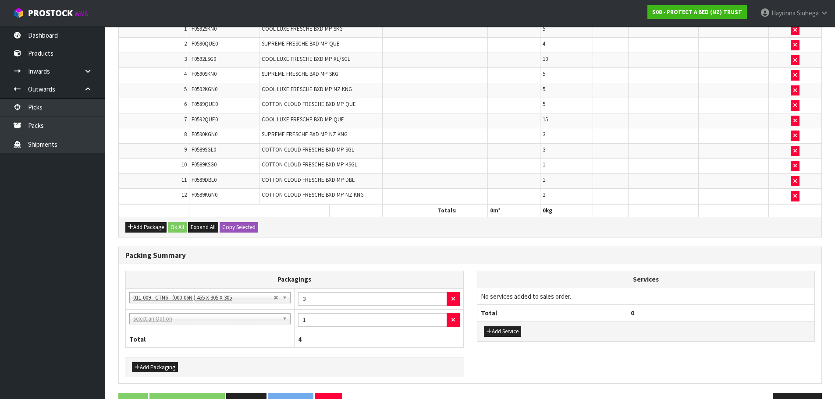
click at [163, 325] on td "NONE - No Packaging Cartons 007-001 - PLT GEN120 (1200 X 1000) 007-002 - PLT ON…" at bounding box center [210, 320] width 169 height 21
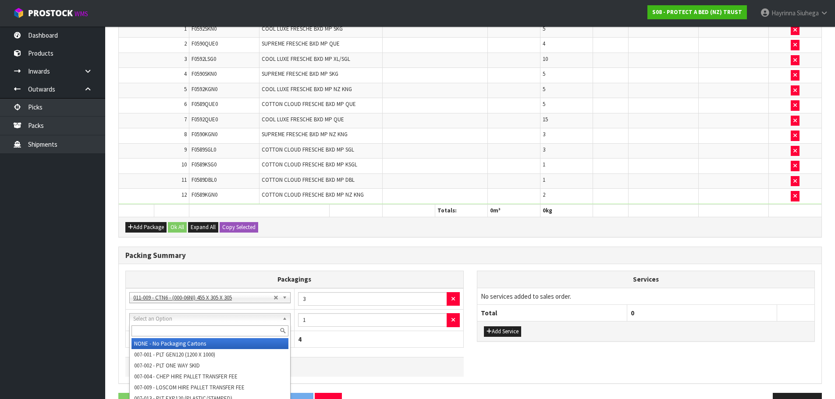
click at [164, 334] on input "text" at bounding box center [210, 331] width 157 height 11
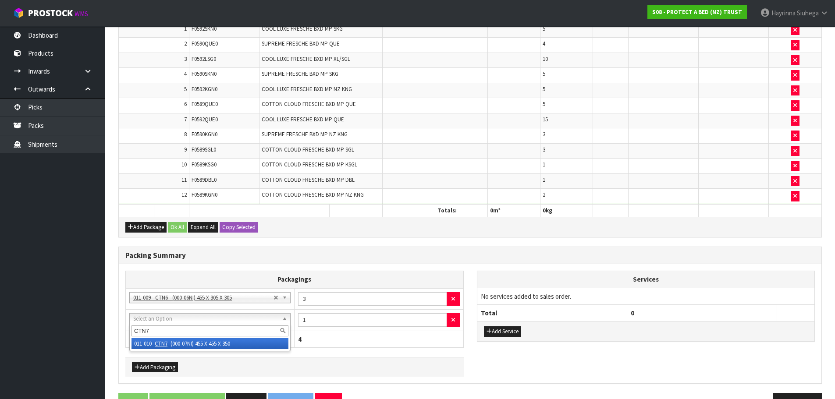
type input "CTN7"
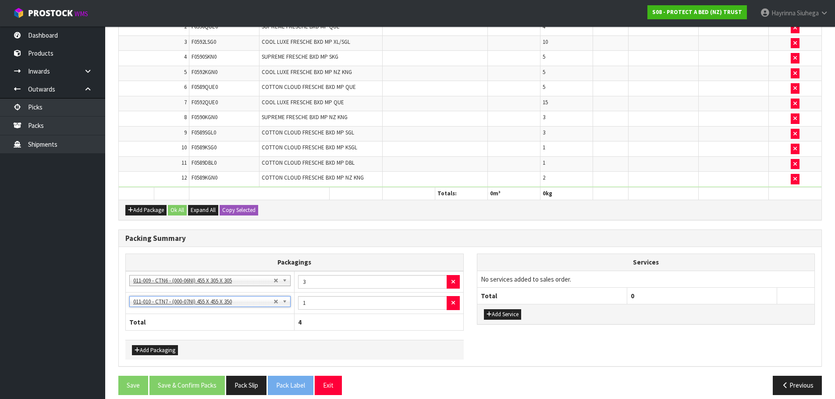
scroll to position [304, 0]
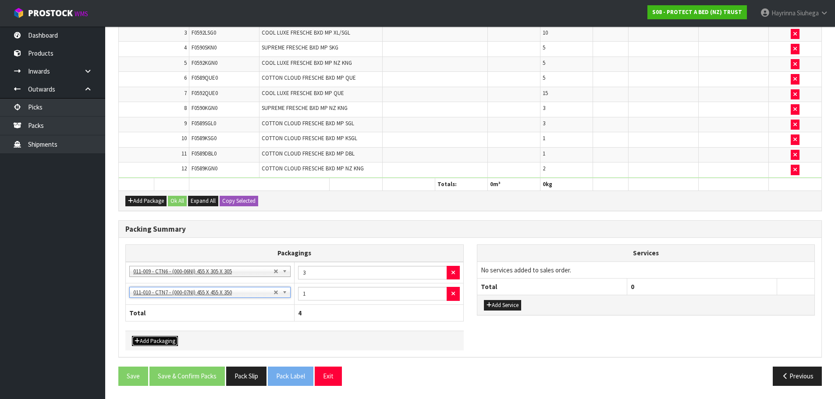
click at [169, 343] on button "Add Packaging" at bounding box center [155, 341] width 46 height 11
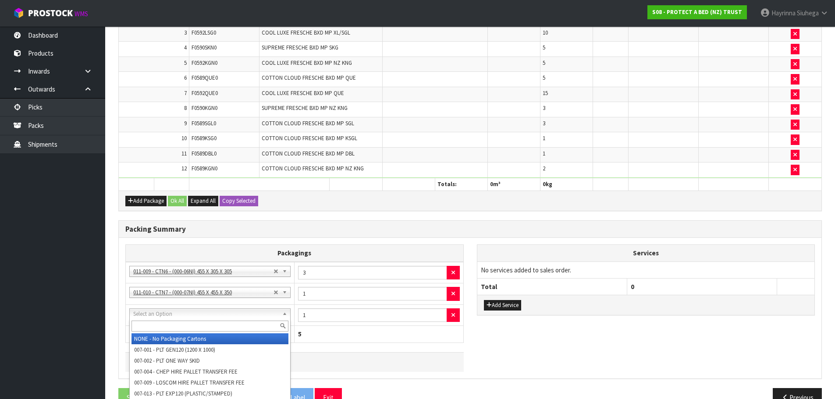
click at [183, 326] on input "text" at bounding box center [210, 326] width 157 height 11
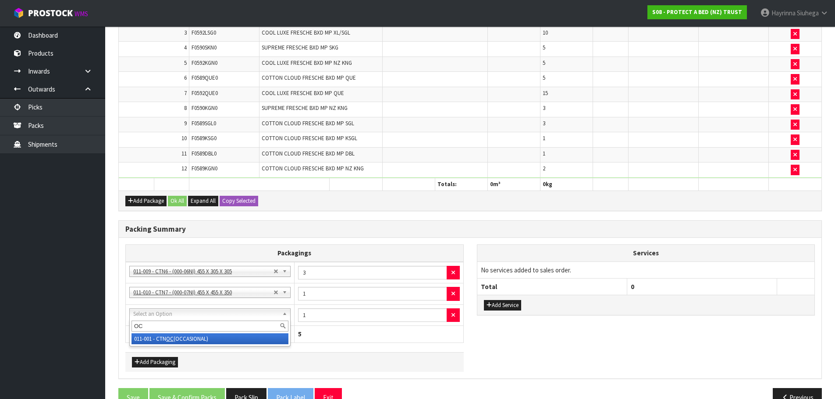
type input "OC"
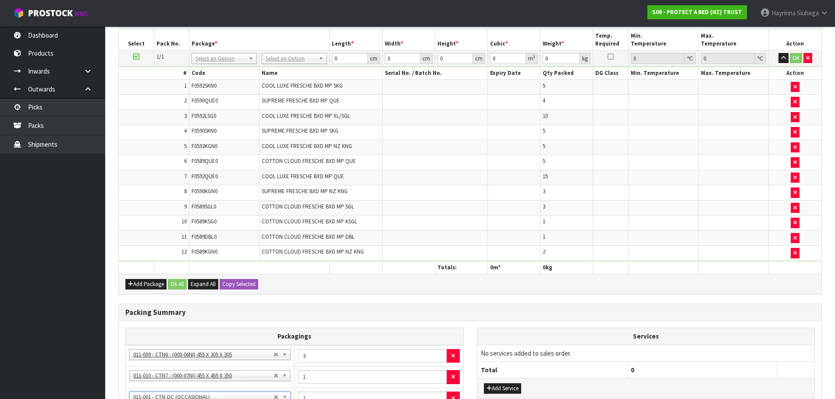
scroll to position [128, 0]
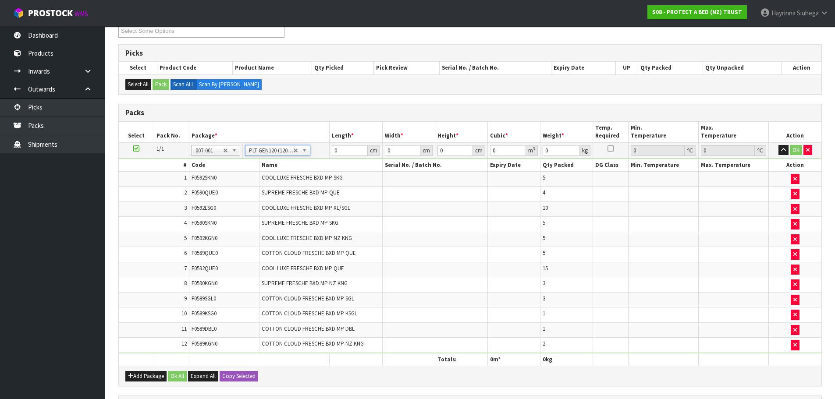
type input "120"
type input "100"
type input "95.45"
click at [335, 151] on input "120" at bounding box center [350, 150] width 36 height 11
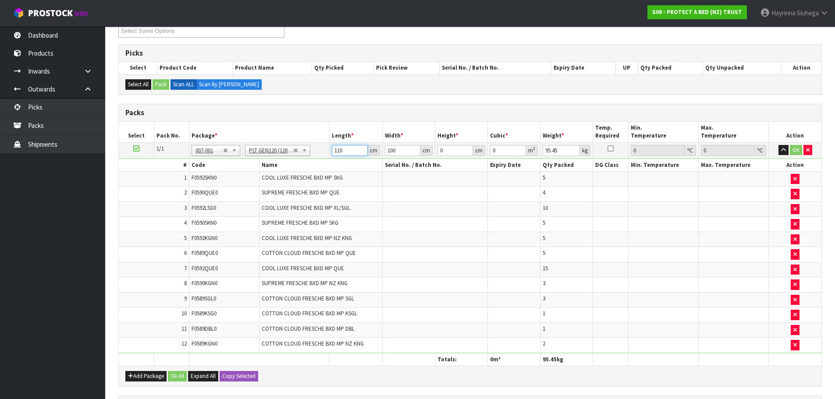
type input "110"
type input "1"
type input "0.0121"
type input "14"
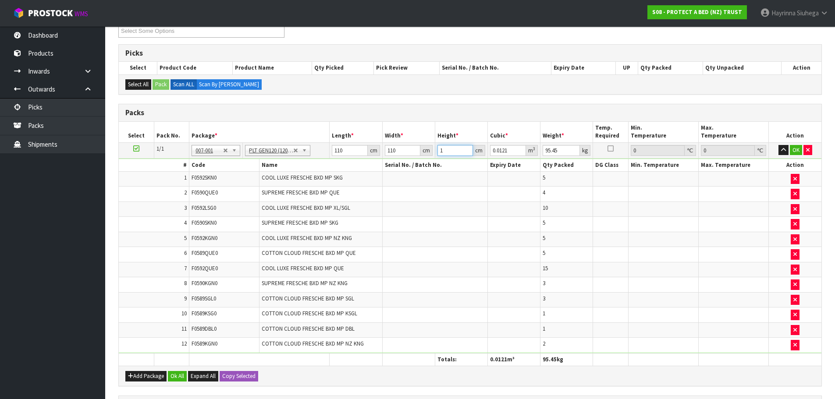
type input "0.1694"
type input "145"
type input "1.7545"
type input "145"
click button "OK" at bounding box center [796, 150] width 12 height 11
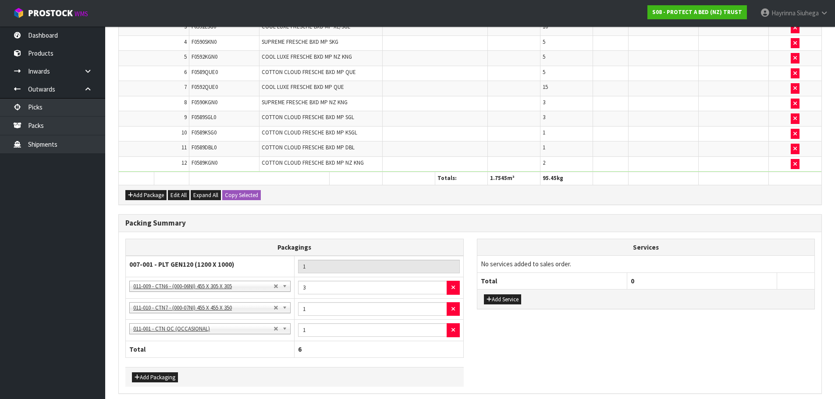
scroll to position [345, 0]
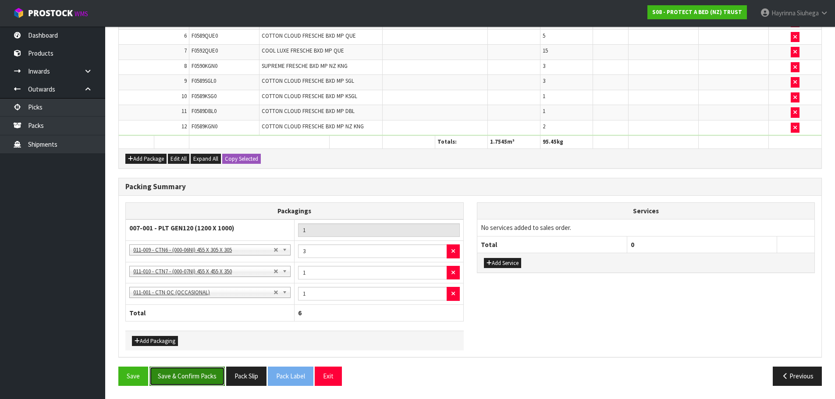
click at [191, 375] on button "Save & Confirm Packs" at bounding box center [187, 376] width 75 height 19
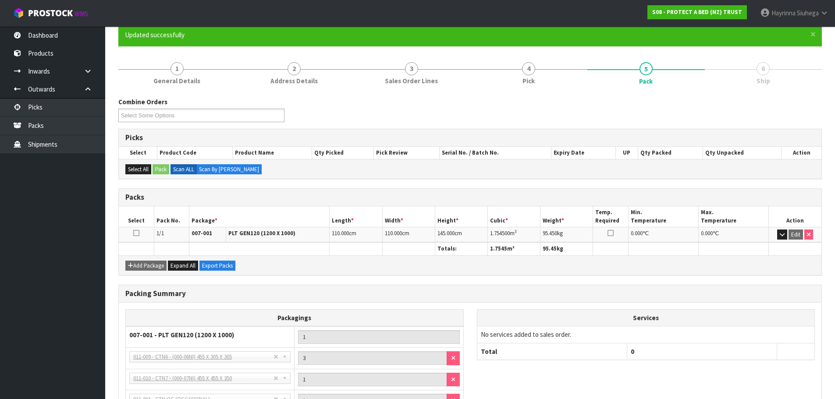
scroll to position [162, 0]
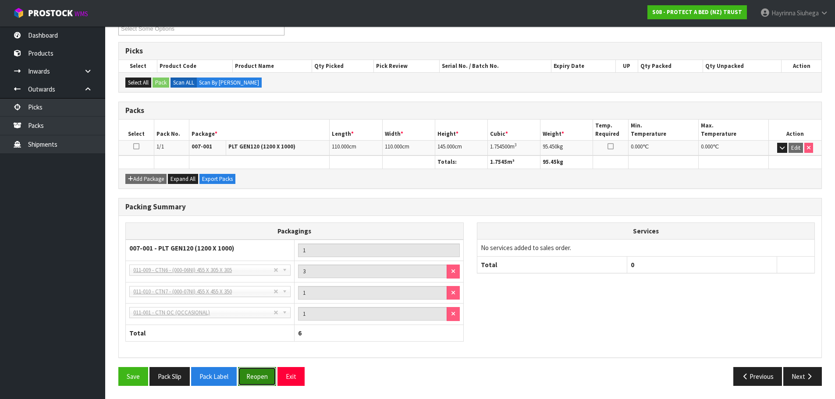
click at [260, 374] on button "Reopen" at bounding box center [257, 376] width 38 height 19
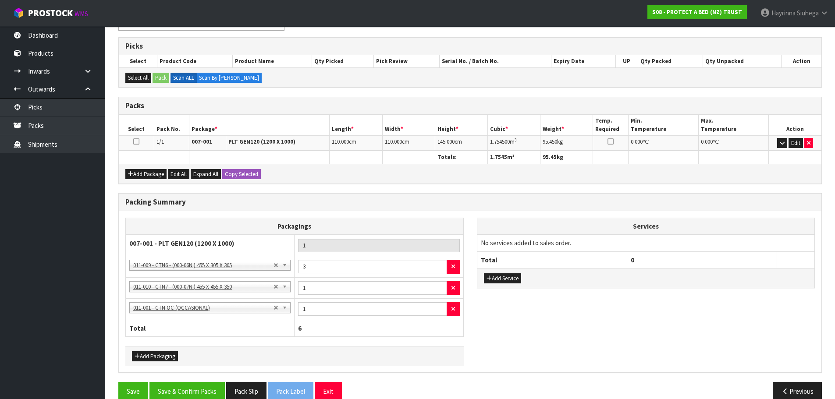
scroll to position [182, 0]
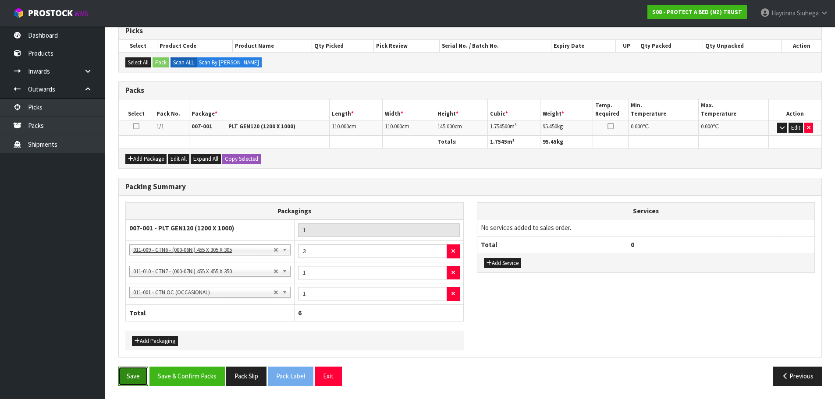
click at [132, 368] on button "Save" at bounding box center [133, 376] width 30 height 19
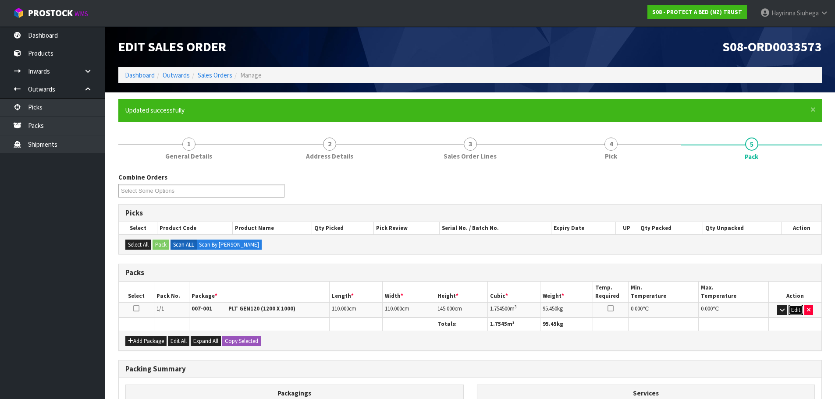
click at [793, 305] on button "Edit" at bounding box center [796, 310] width 14 height 11
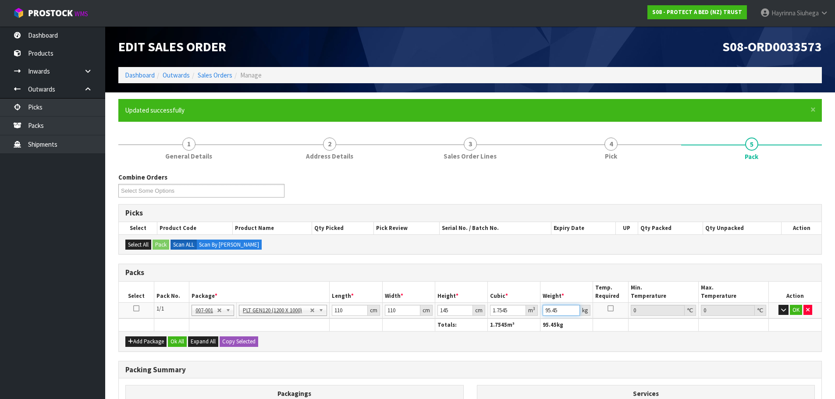
click at [548, 313] on input "95.45" at bounding box center [561, 310] width 37 height 11
type input "110"
click at [790, 311] on td "OK" at bounding box center [795, 311] width 53 height 16
click at [798, 312] on button "OK" at bounding box center [796, 310] width 12 height 11
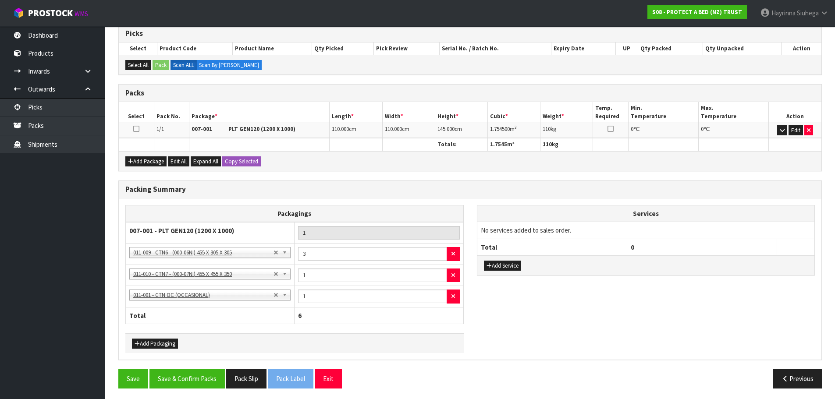
scroll to position [182, 0]
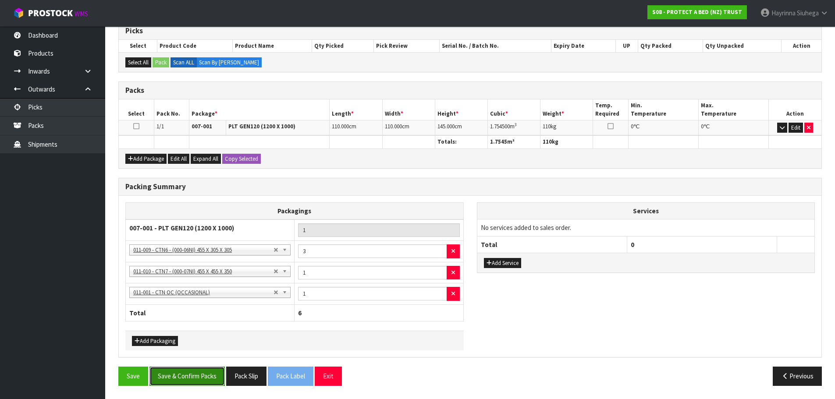
click at [199, 383] on button "Save & Confirm Packs" at bounding box center [187, 376] width 75 height 19
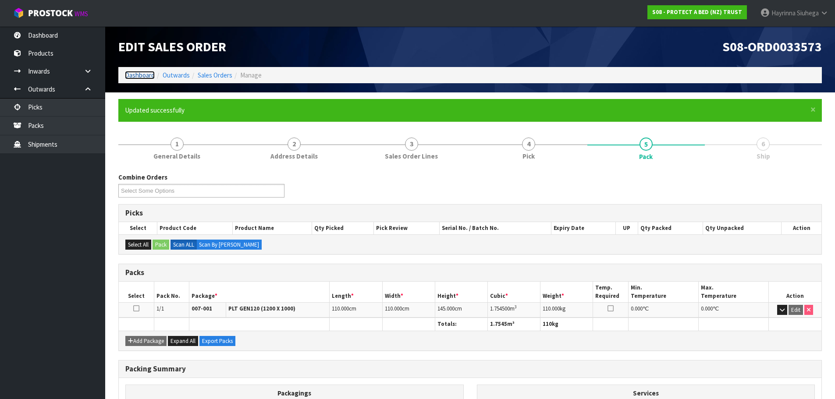
click at [151, 75] on link "Dashboard" at bounding box center [140, 75] width 30 height 8
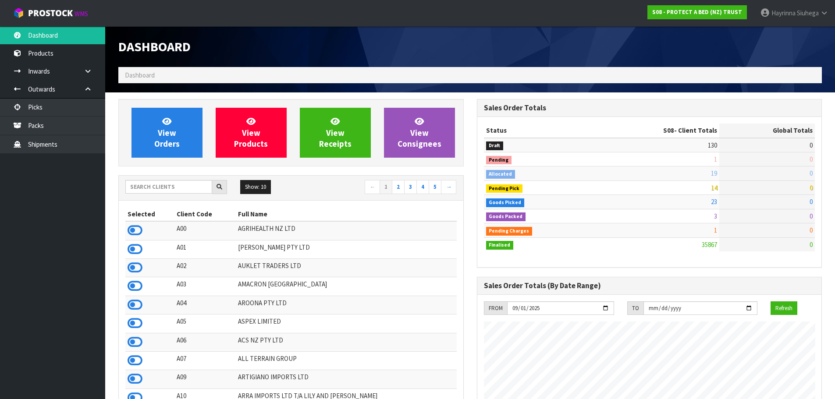
scroll to position [664, 358]
click at [174, 185] on input "text" at bounding box center [168, 187] width 87 height 14
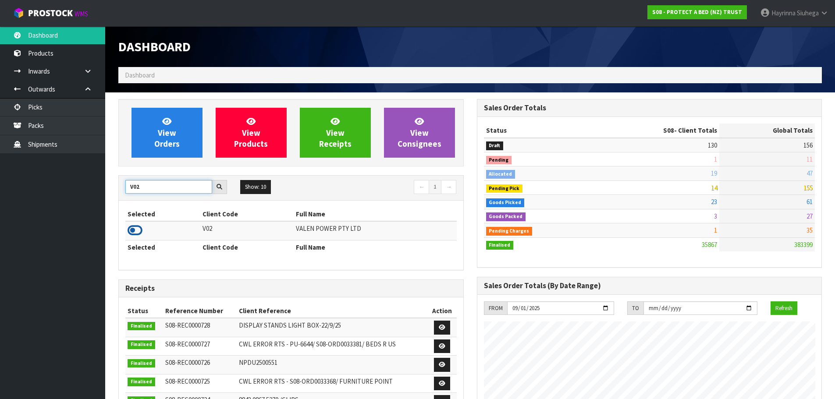
type input "V02"
click at [139, 229] on icon at bounding box center [135, 230] width 15 height 13
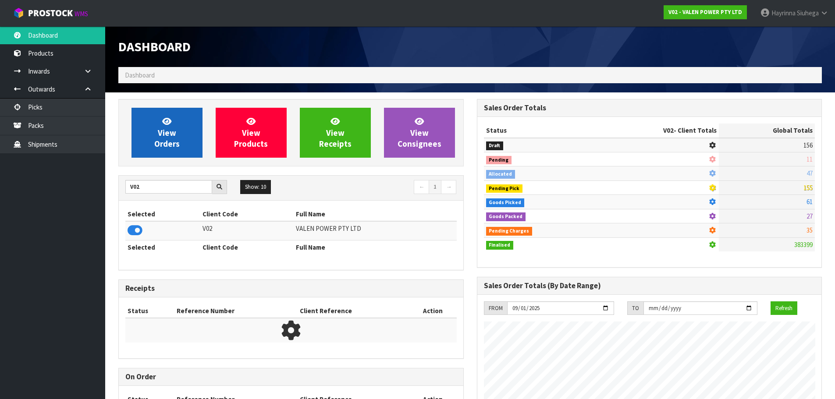
scroll to position [683, 358]
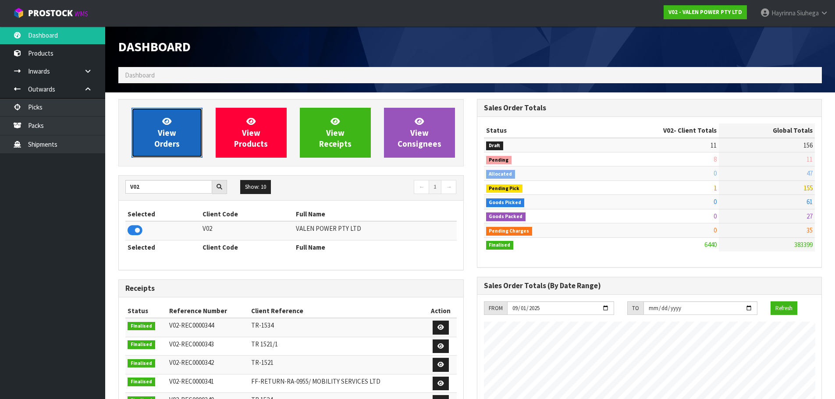
click at [167, 131] on span "View Orders" at bounding box center [166, 132] width 25 height 33
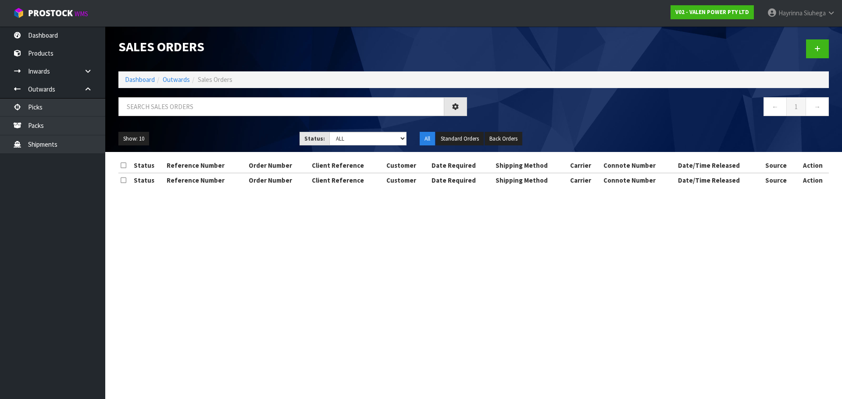
click at [210, 94] on div "Sales Orders Dashboard Outwards Sales Orders ← 1 → Show: 10 5 10 25 50 Status: …" at bounding box center [473, 89] width 723 height 126
click at [206, 100] on input "text" at bounding box center [281, 106] width 326 height 19
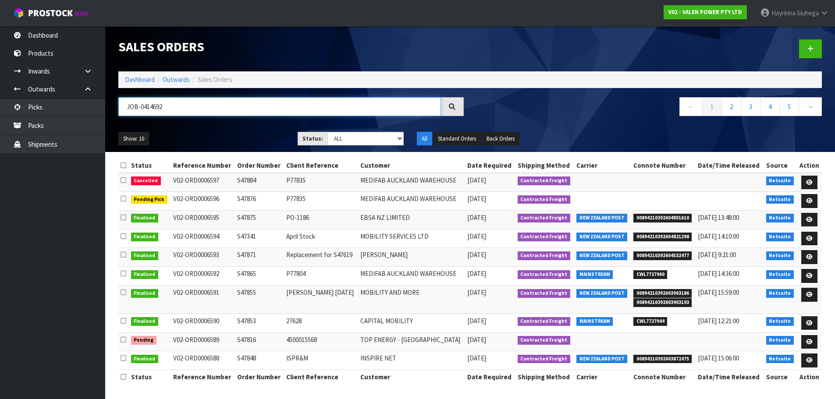
type input "JOB-0414692"
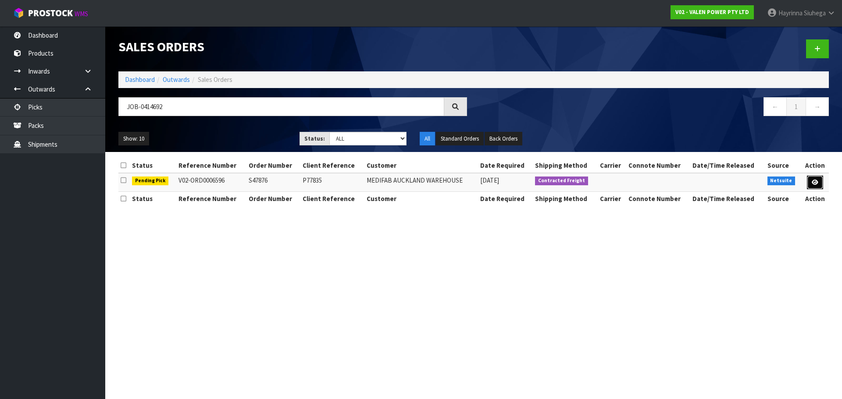
click at [812, 183] on icon at bounding box center [815, 183] width 7 height 6
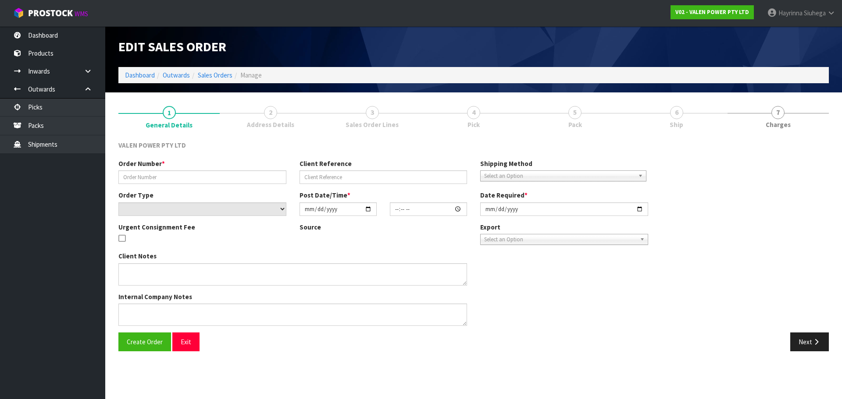
type input "S47876"
type input "P77835"
select select "number:0"
type input "[DATE]"
type input "15:45:08.000"
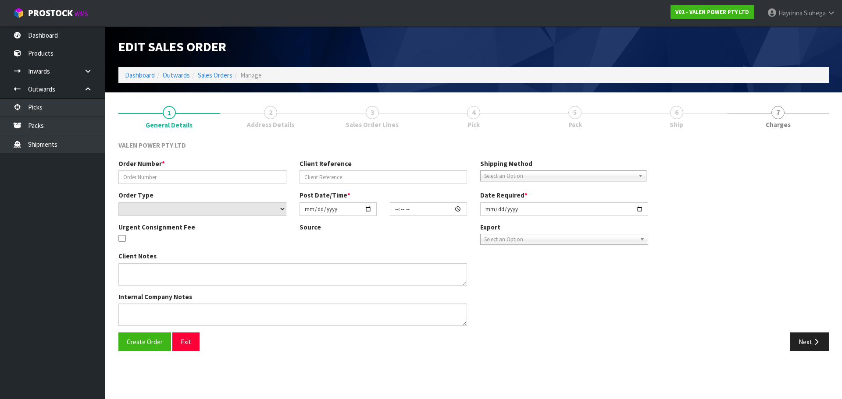
type input "2025-09-29"
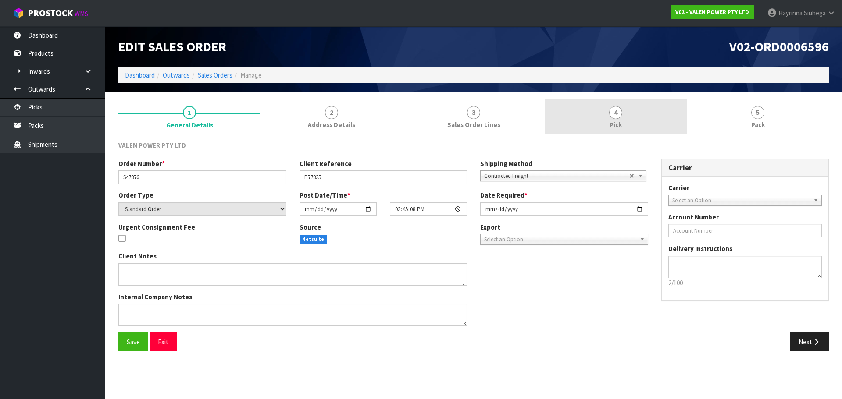
click at [627, 119] on link "4 Pick" at bounding box center [616, 116] width 142 height 35
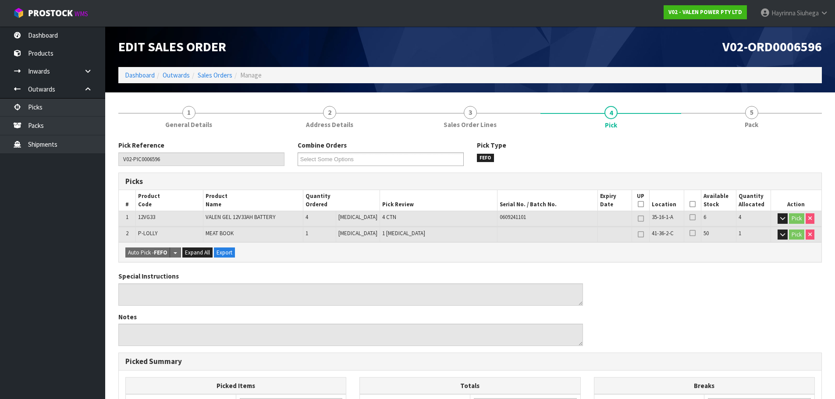
click at [690, 204] on icon at bounding box center [693, 204] width 6 height 0
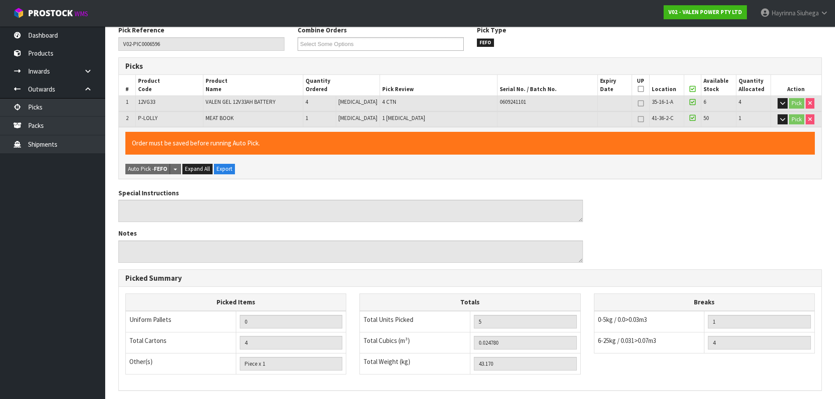
scroll to position [227, 0]
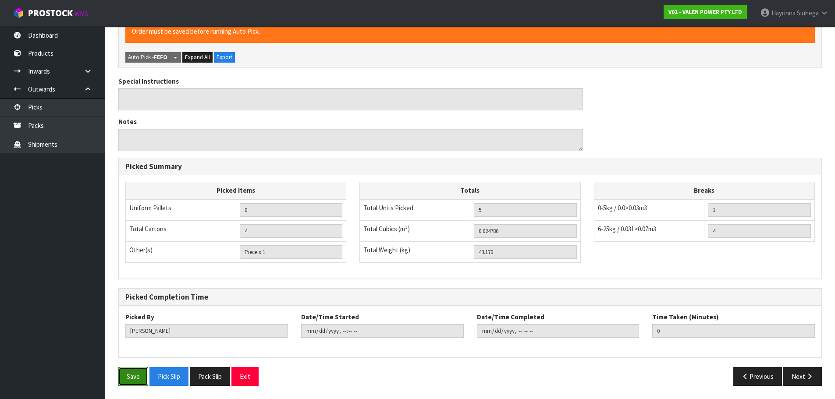
click at [128, 370] on button "Save" at bounding box center [133, 376] width 30 height 19
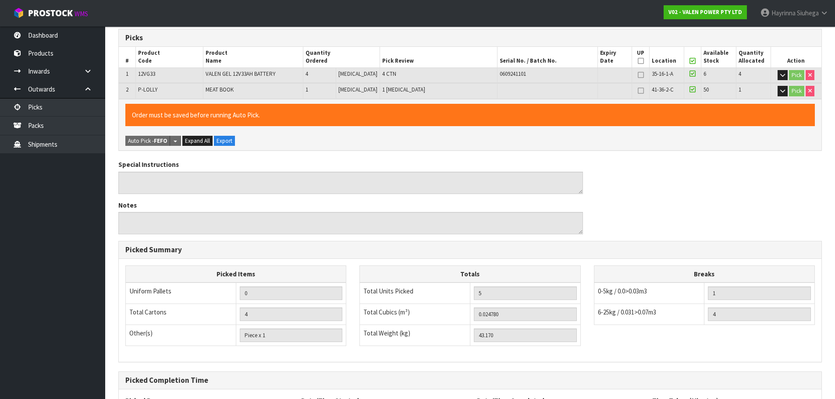
scroll to position [0, 0]
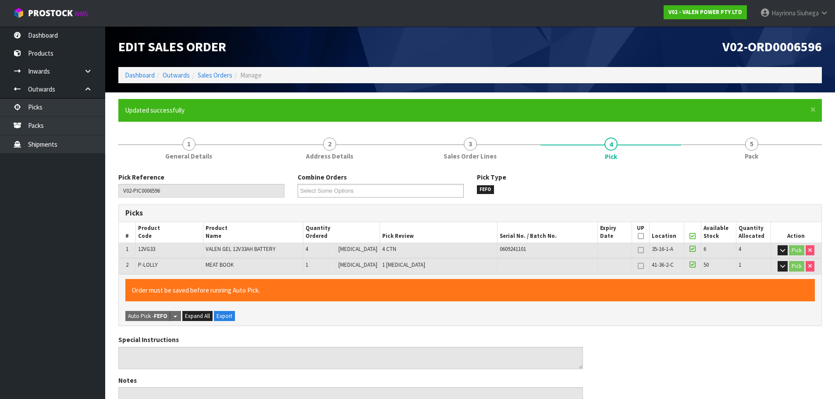
type input "Hayrinna Siuhega"
type input "2025-09-29T14:57:28"
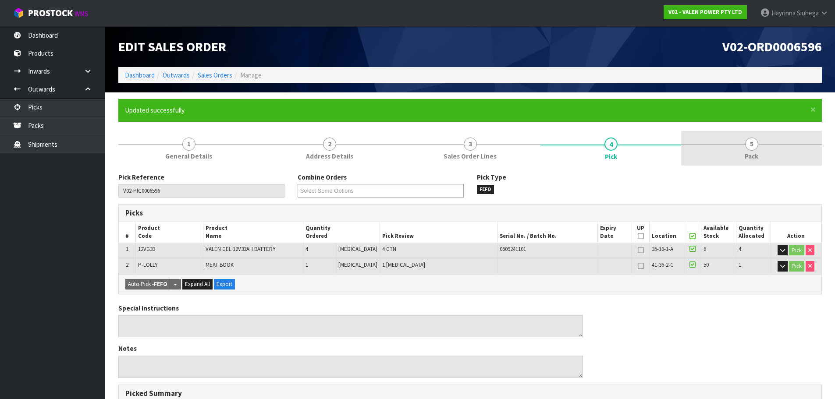
click at [755, 138] on span "5" at bounding box center [751, 144] width 13 height 13
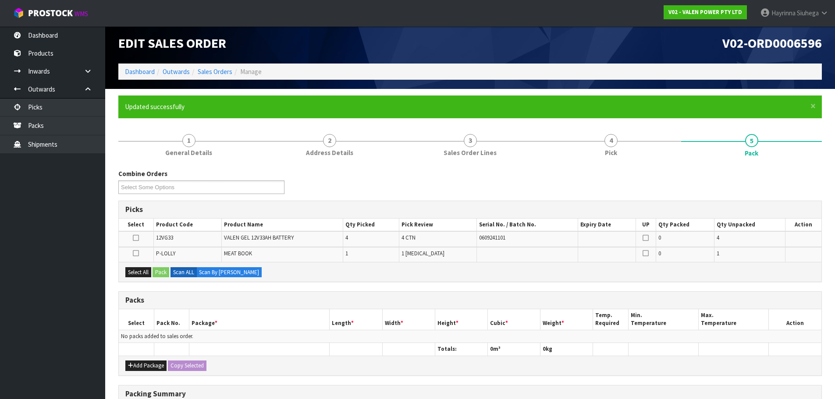
scroll to position [132, 0]
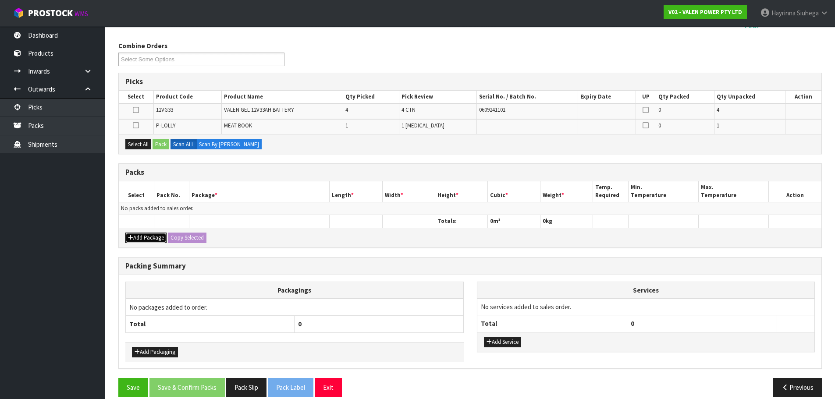
click at [151, 241] on button "Add Package" at bounding box center [145, 238] width 41 height 11
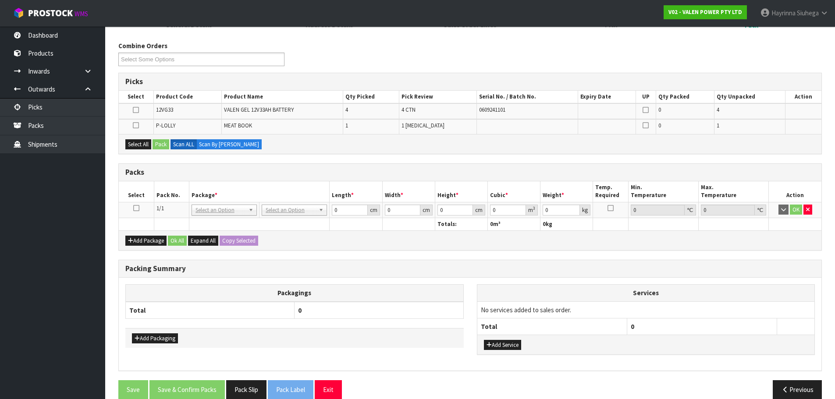
click at [135, 209] on icon at bounding box center [136, 208] width 6 height 0
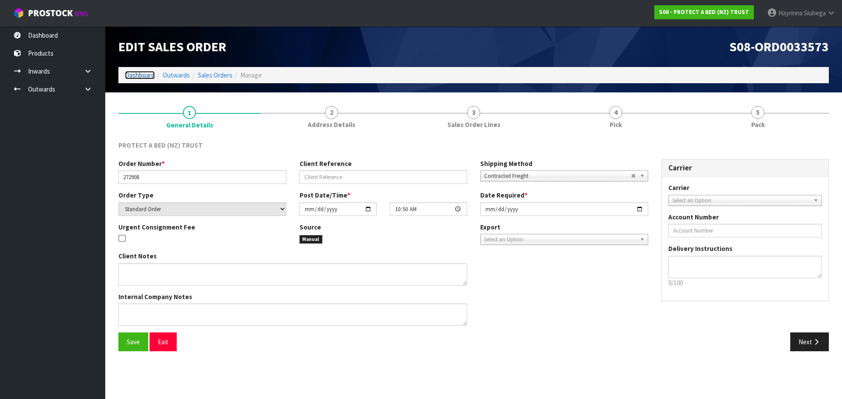
click at [147, 74] on link "Dashboard" at bounding box center [140, 75] width 30 height 8
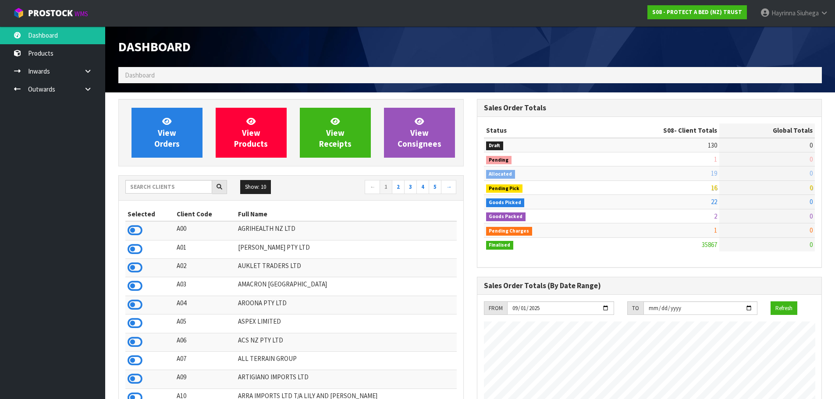
scroll to position [664, 358]
